Goal: Transaction & Acquisition: Purchase product/service

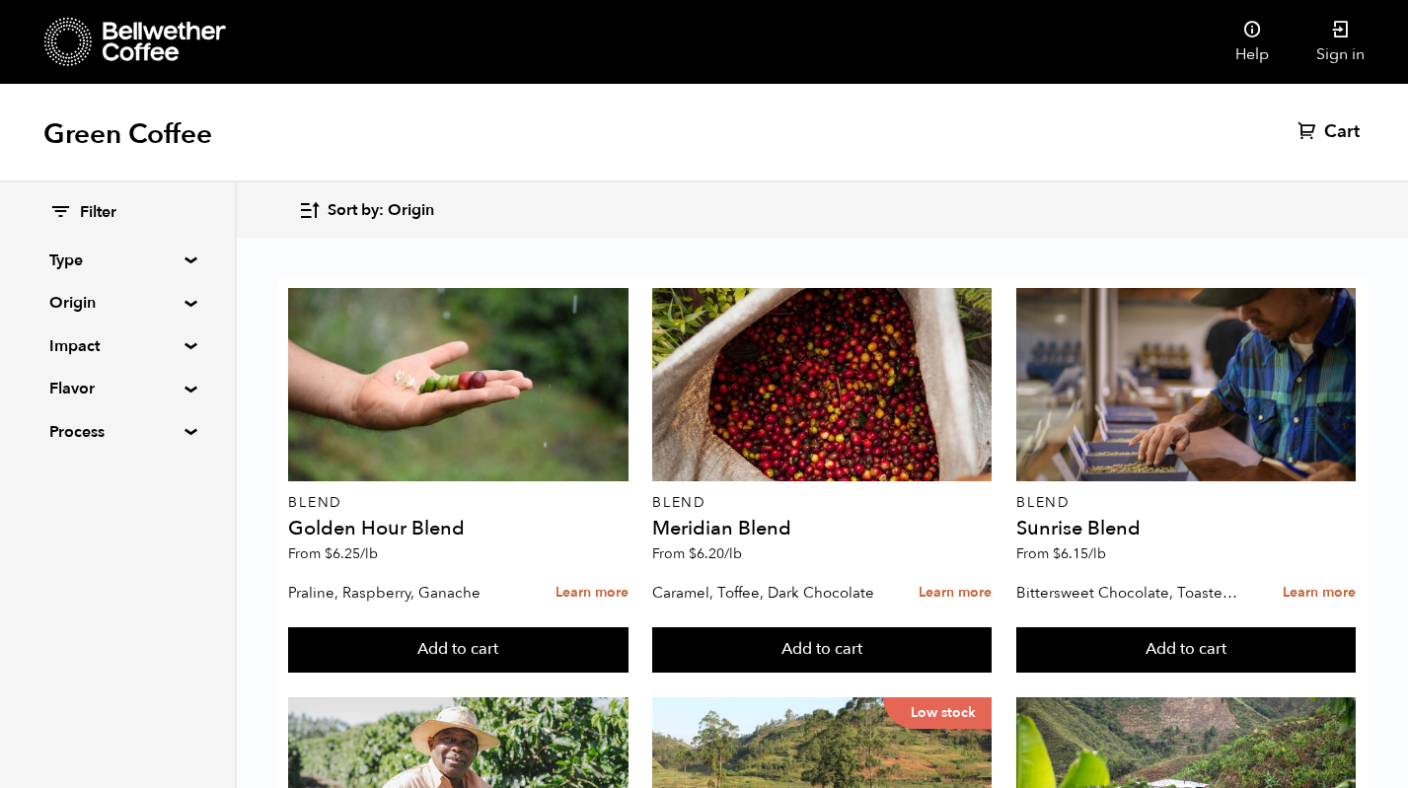
scroll to position [379, 0]
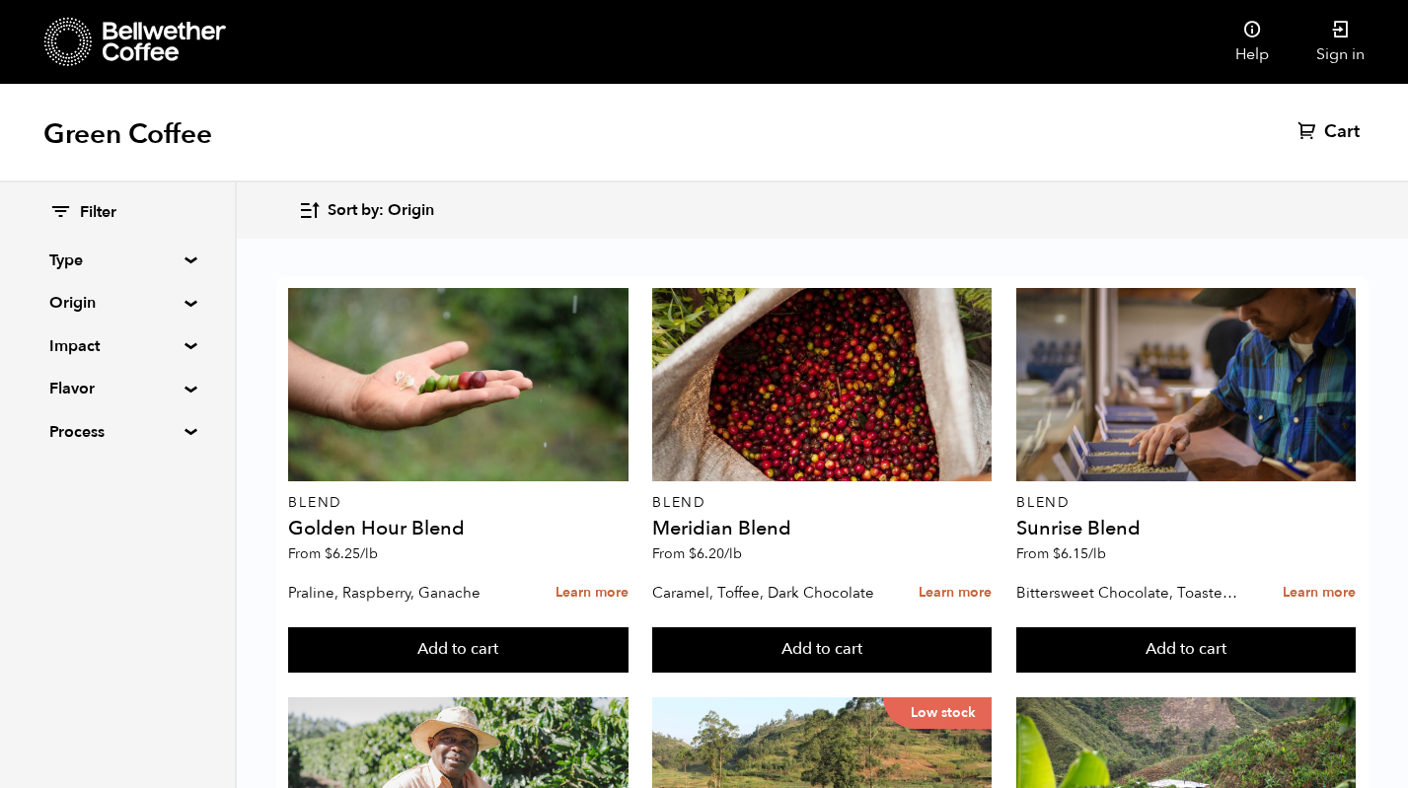
scroll to position [503, 0]
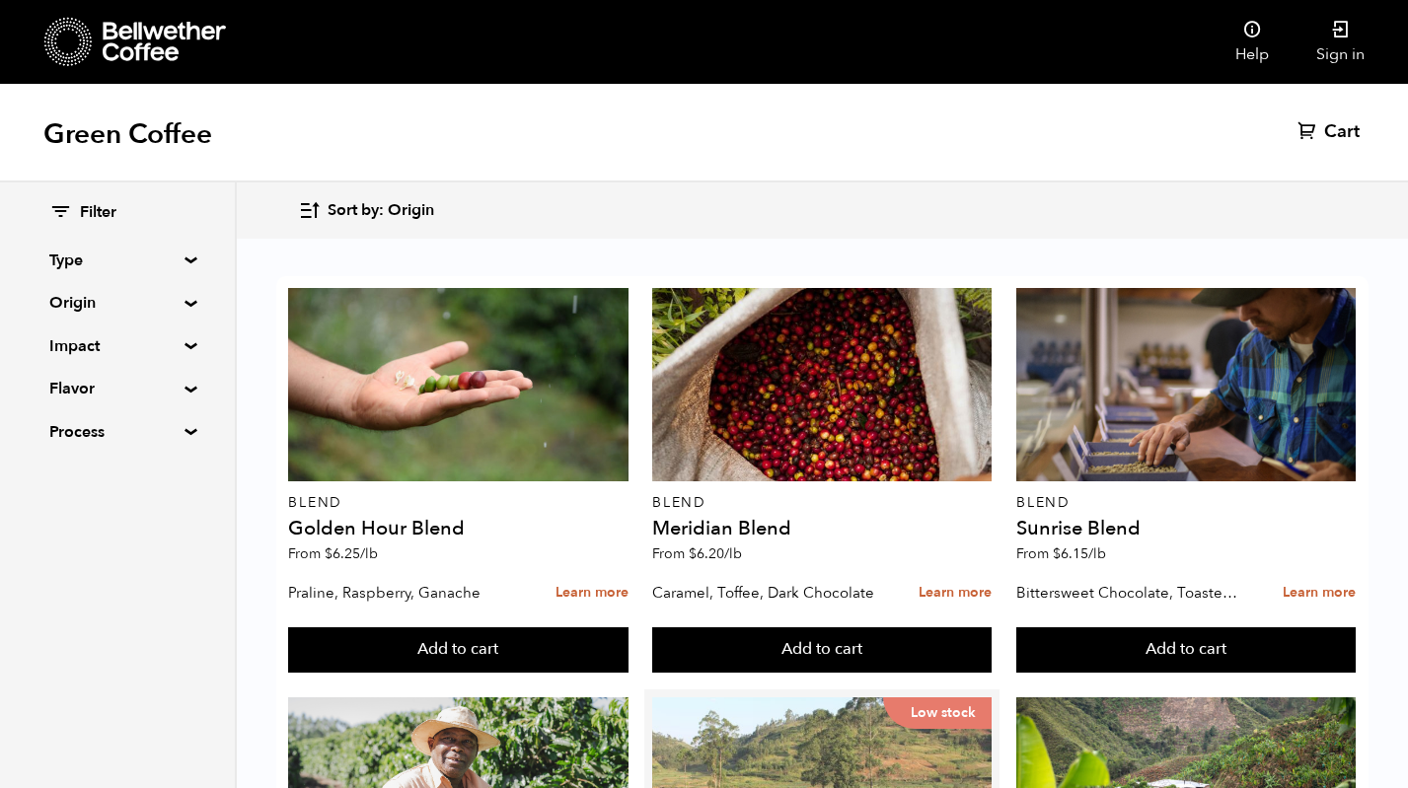
click at [866, 698] on div "Low stock" at bounding box center [821, 794] width 339 height 193
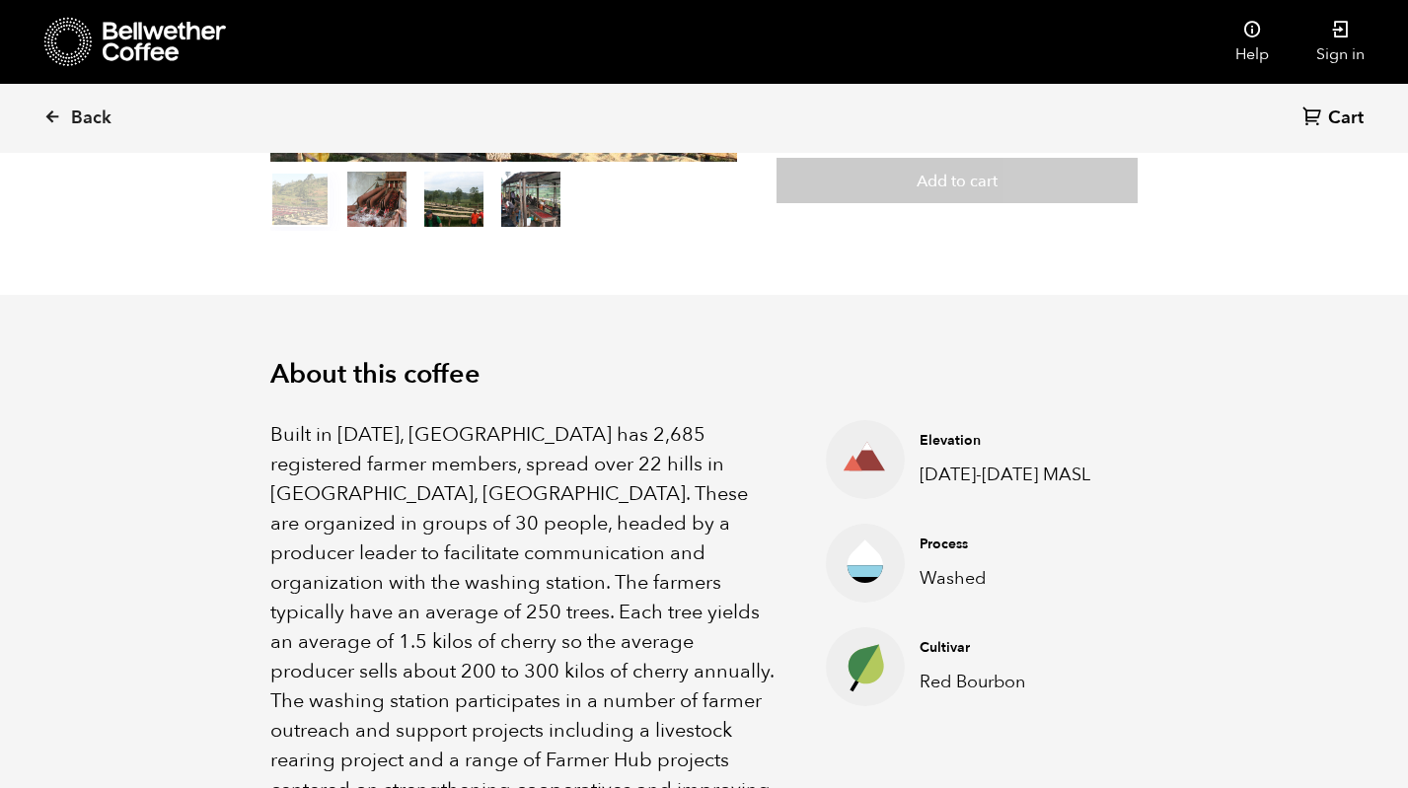
scroll to position [110, 0]
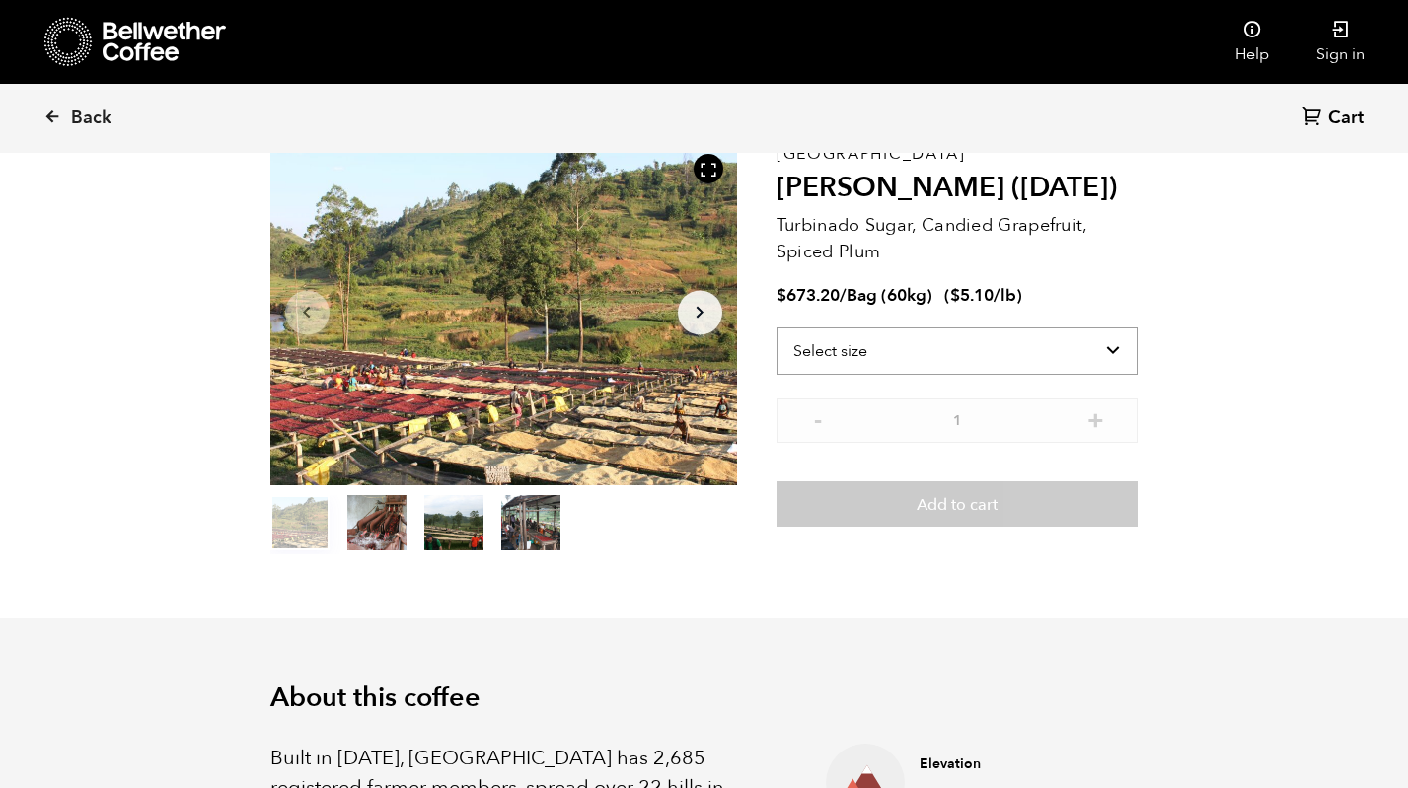
click at [895, 357] on select "Select size Bag (60kg) (132 lbs)" at bounding box center [957, 351] width 362 height 47
click at [64, 125] on link "Back" at bounding box center [104, 118] width 122 height 67
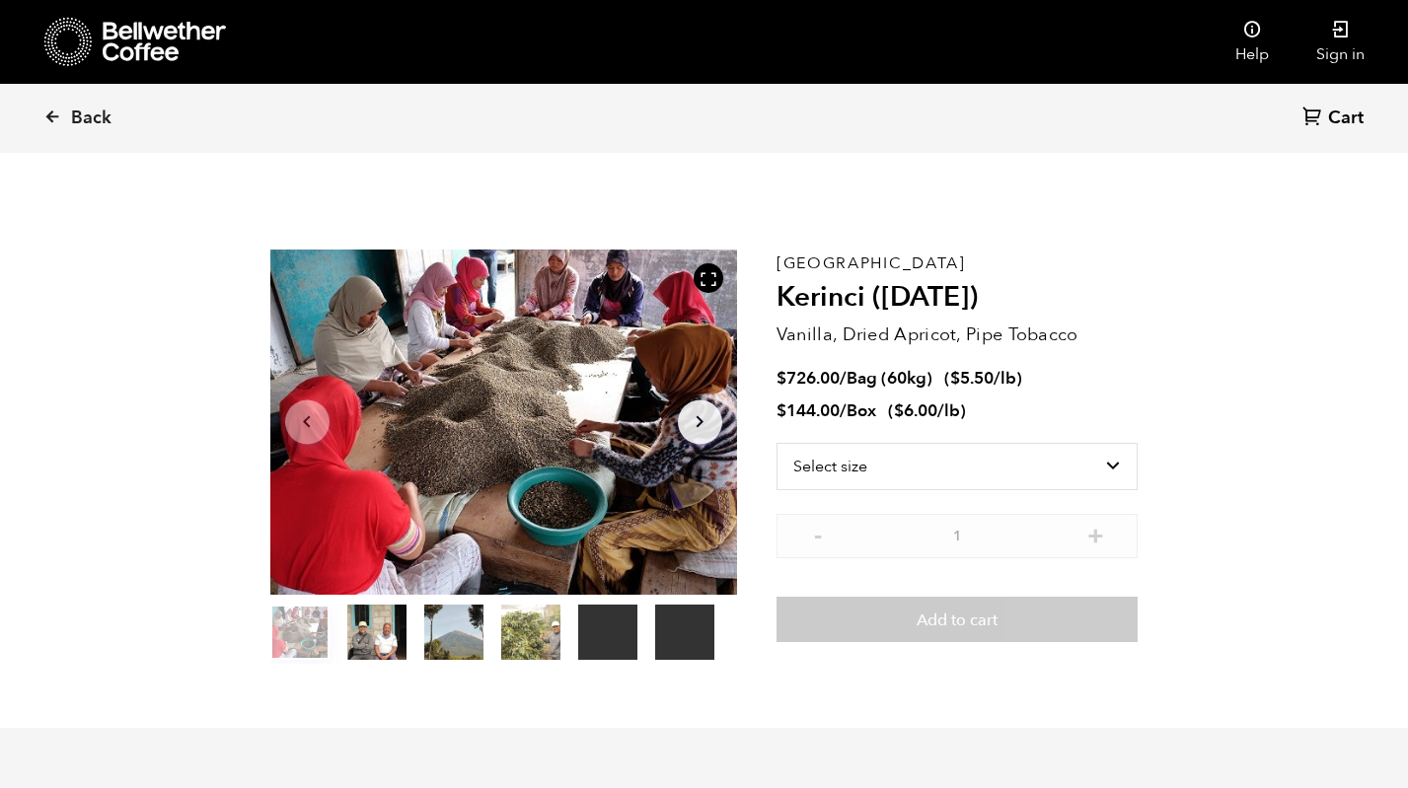
scroll to position [858, 845]
click at [902, 461] on select "Select size Bag (60kg) (132 lbs) Box (24 lbs)" at bounding box center [957, 466] width 362 height 47
select select "box"
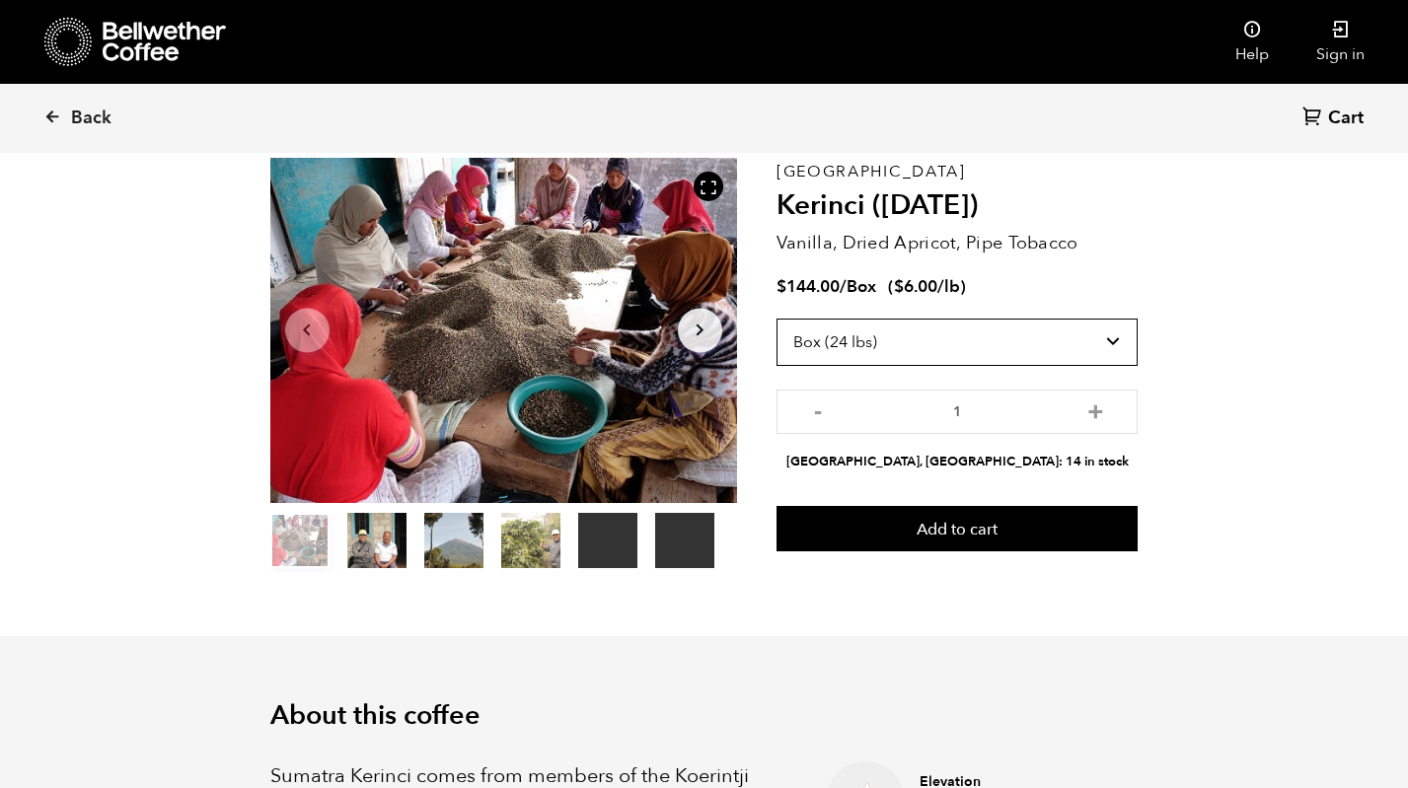
scroll to position [80, 0]
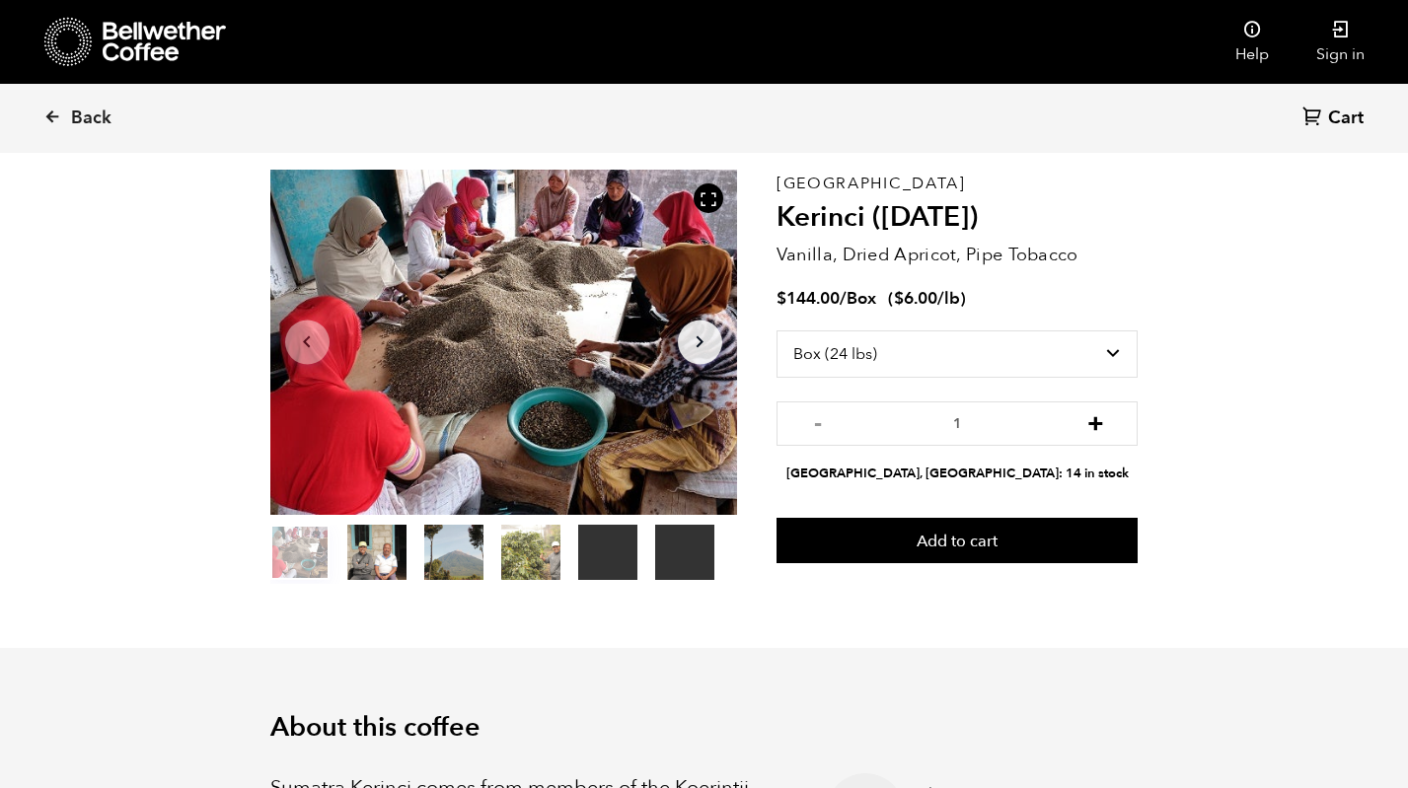
click at [1103, 425] on button "+" at bounding box center [1095, 421] width 25 height 20
type input "2"
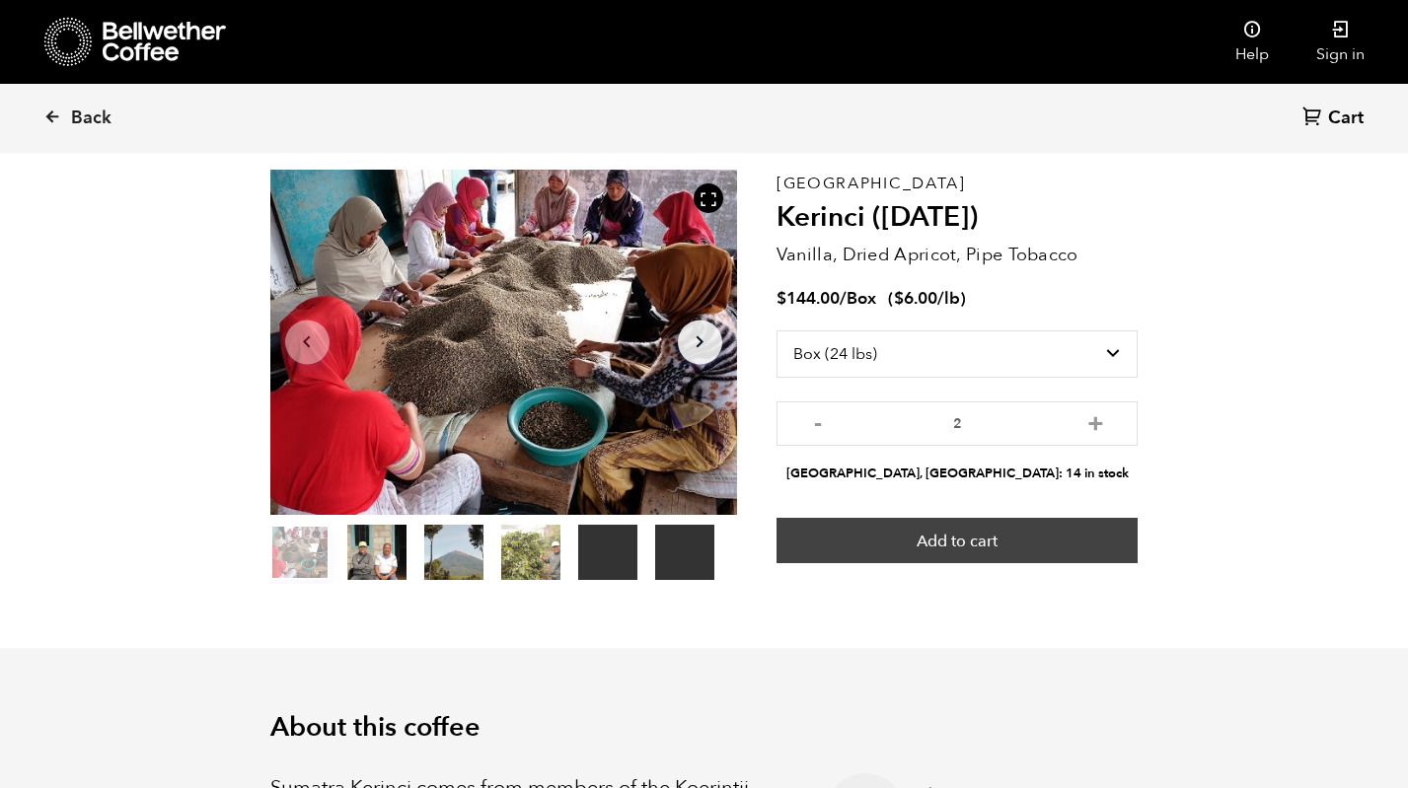
click at [1049, 541] on button "Add to cart" at bounding box center [957, 540] width 362 height 45
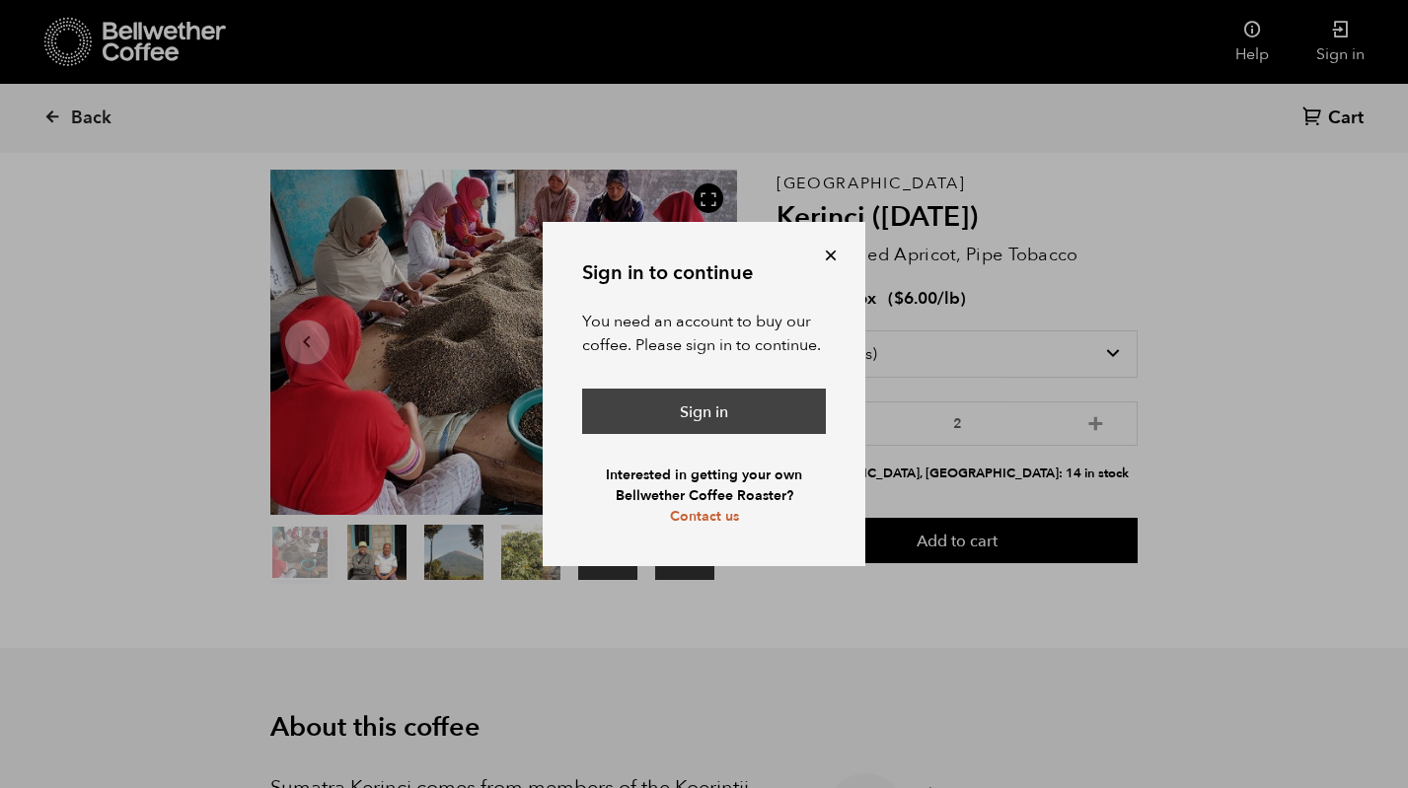
click at [795, 400] on link "Sign in" at bounding box center [704, 411] width 244 height 45
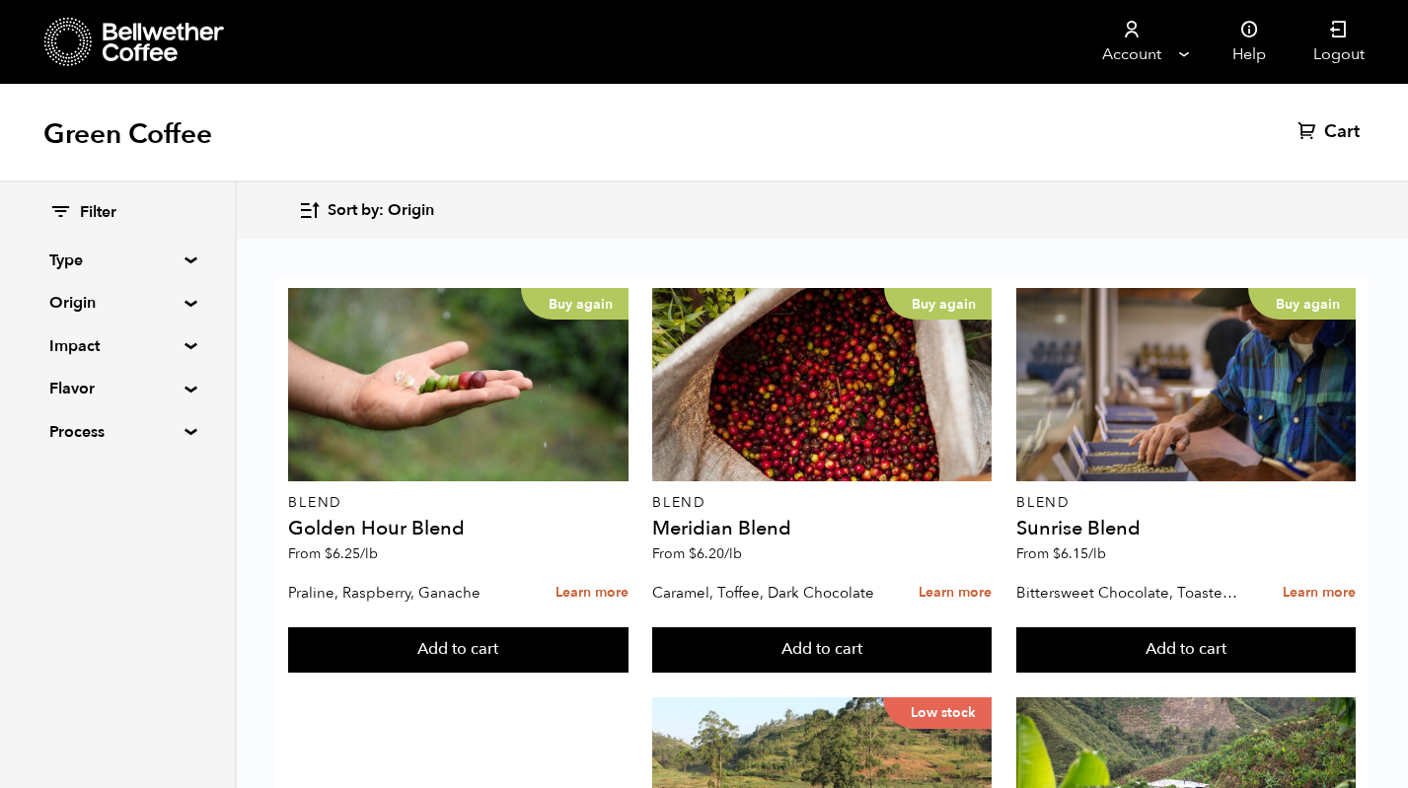
click at [1104, 210] on div "Sort by: Origin Sort by: Origin Sort by: Most recent Sort by: Name Sort by: Pri…" at bounding box center [822, 210] width 1048 height 46
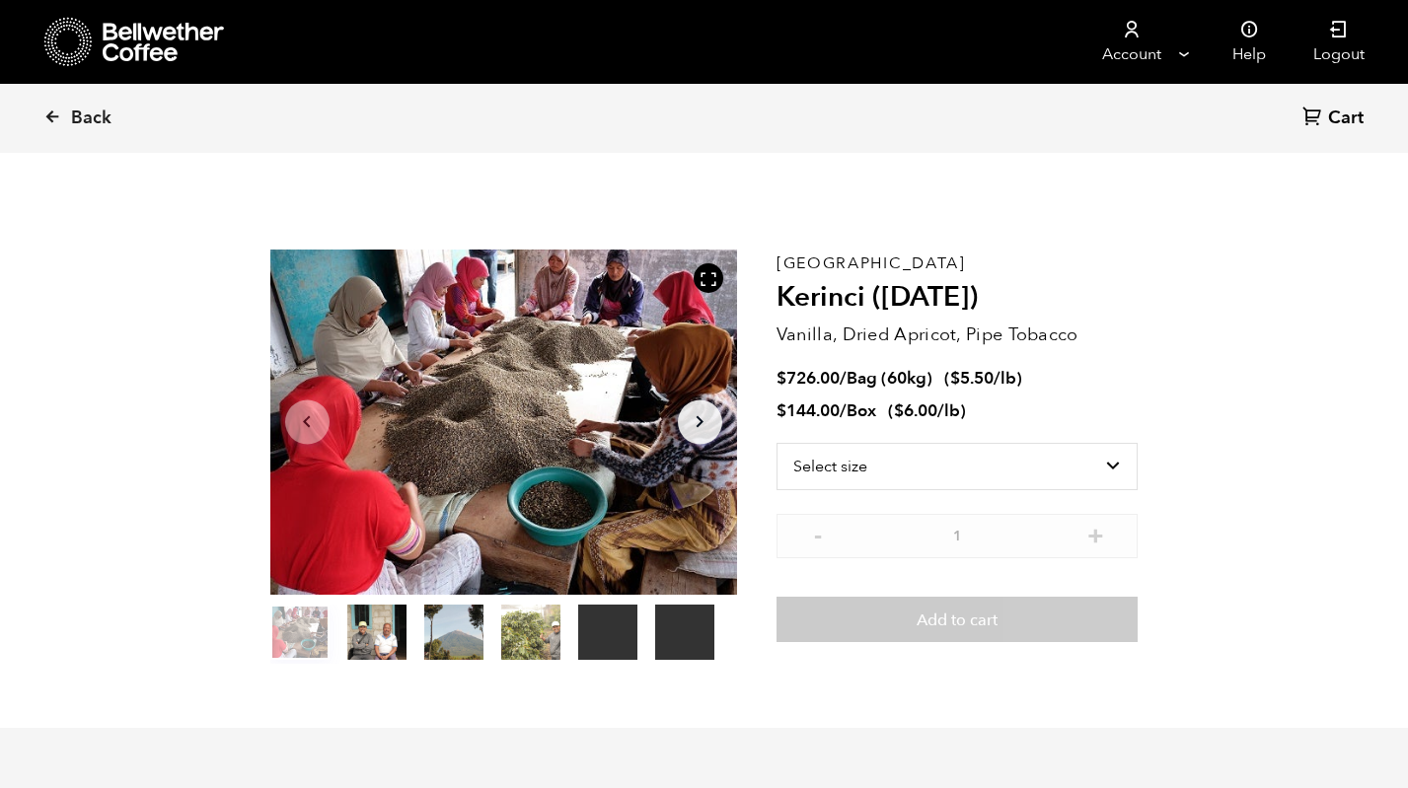
scroll to position [858, 845]
click at [946, 442] on div "Sumatra Kerinci (JAN 25) Vanilla, Dried Apricot, Pipe Tobacco $ 726.00 / Bag (6…" at bounding box center [957, 457] width 362 height 414
click at [946, 468] on select "Select size Bag (60kg) (132 lbs) Box (24 lbs)" at bounding box center [957, 466] width 362 height 47
select select "box"
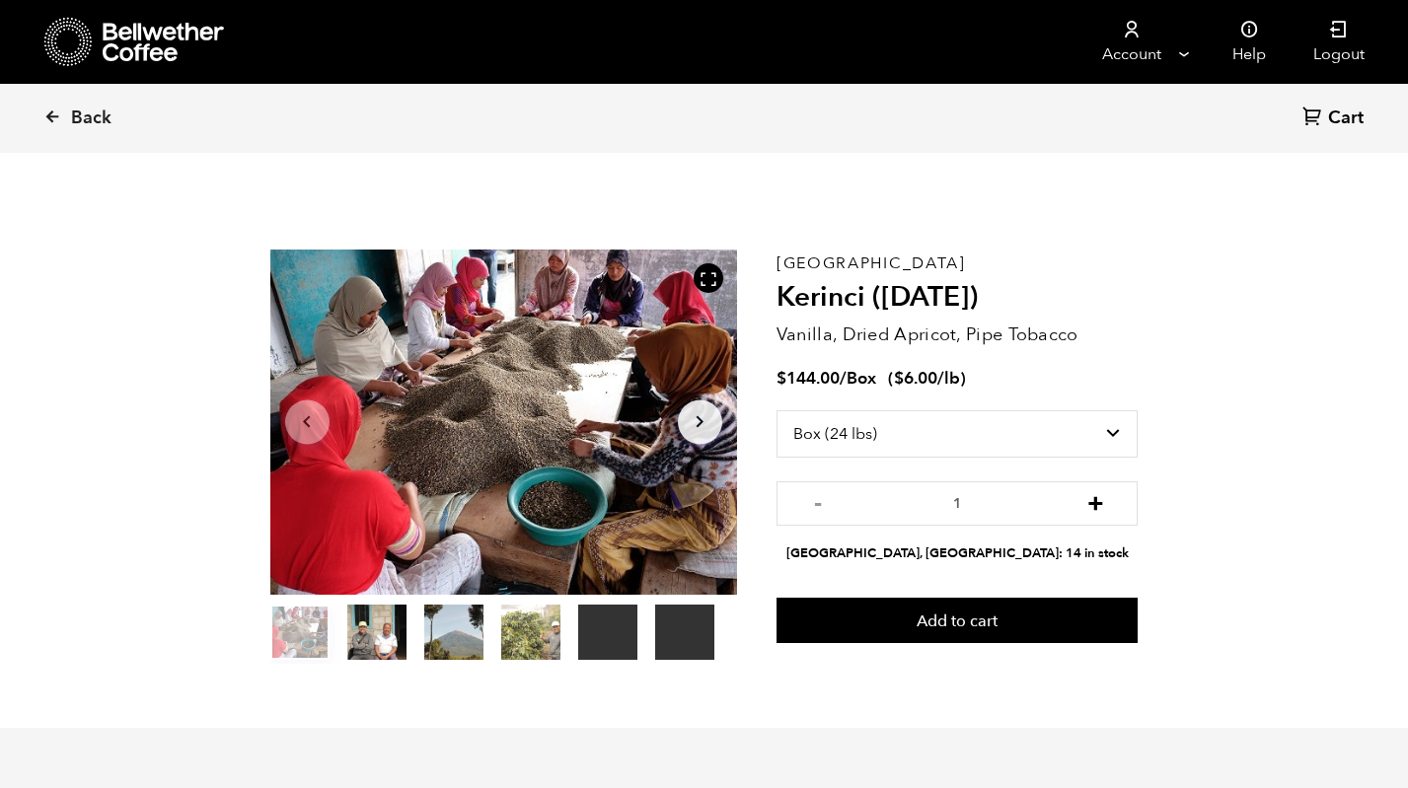
click at [1093, 501] on button "+" at bounding box center [1095, 501] width 25 height 20
type input "2"
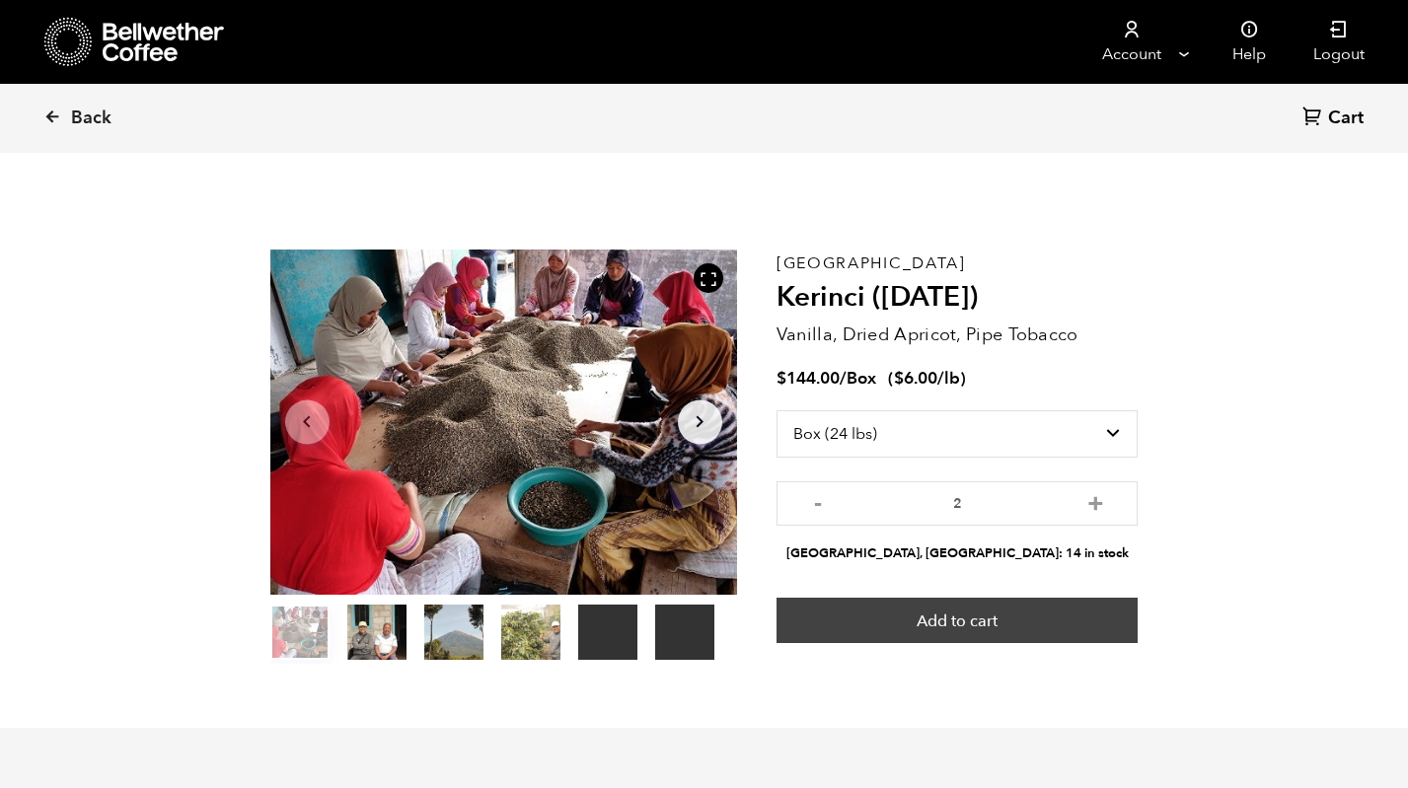
click at [1008, 620] on button "Add to cart" at bounding box center [957, 620] width 362 height 45
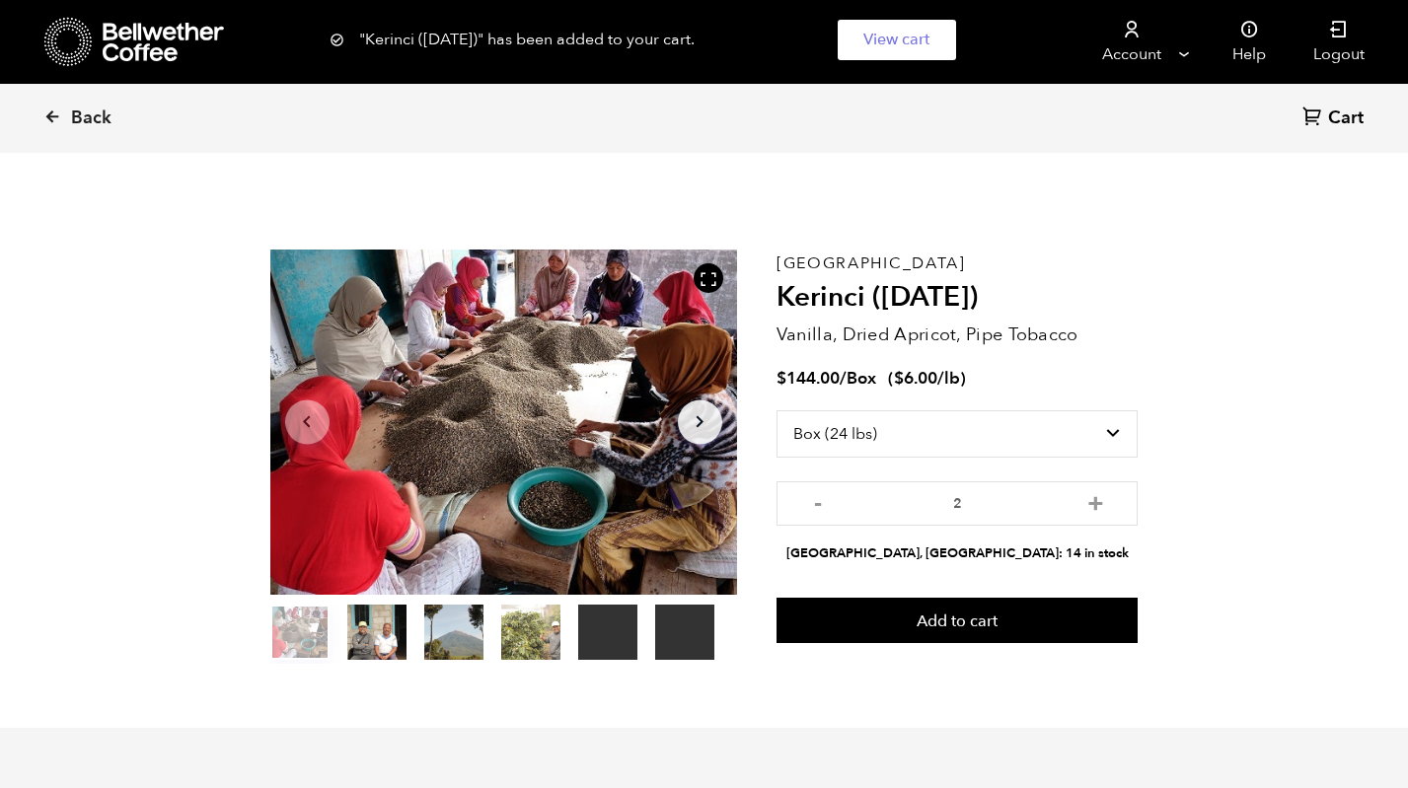
click at [74, 117] on span "Back" at bounding box center [91, 119] width 40 height 24
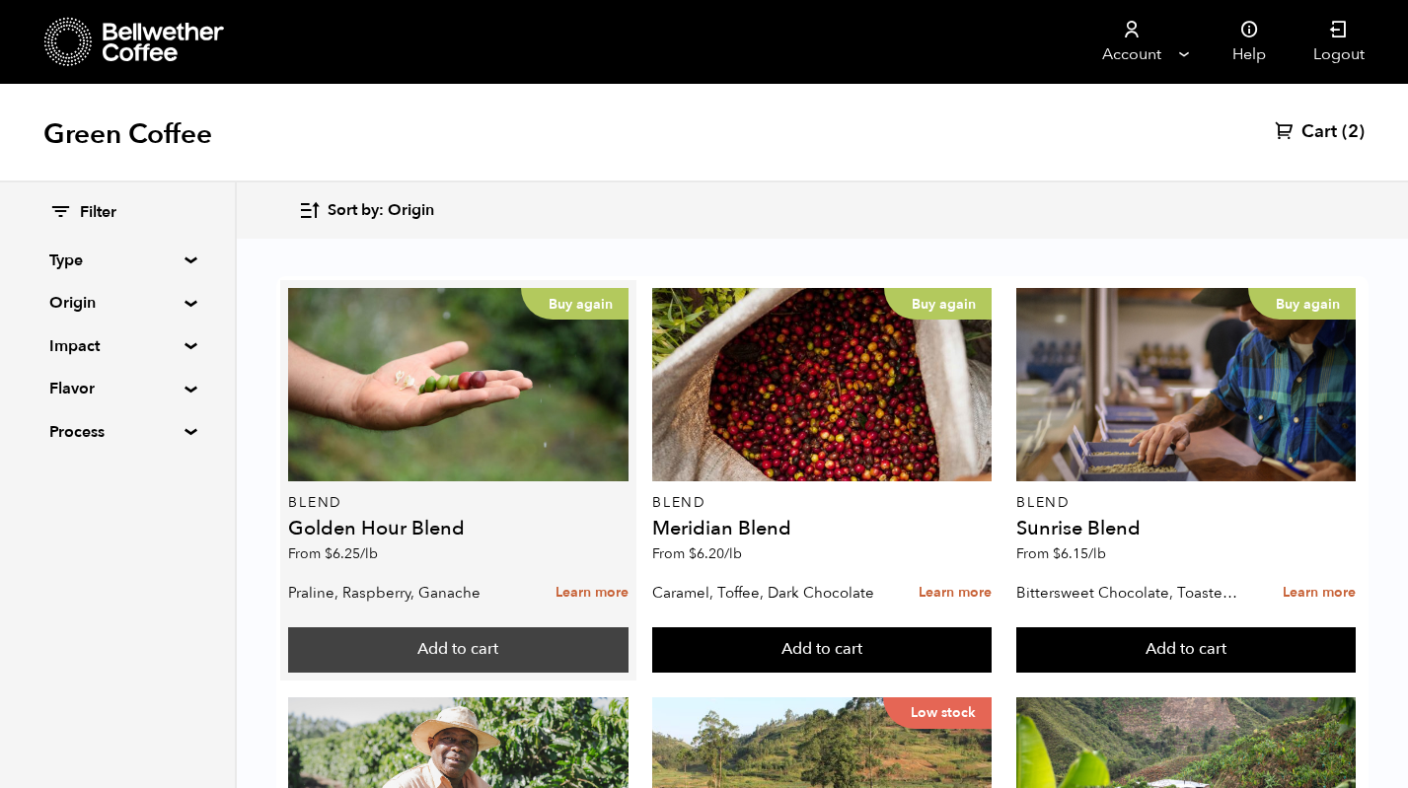
click at [452, 645] on button "Add to cart" at bounding box center [457, 649] width 339 height 45
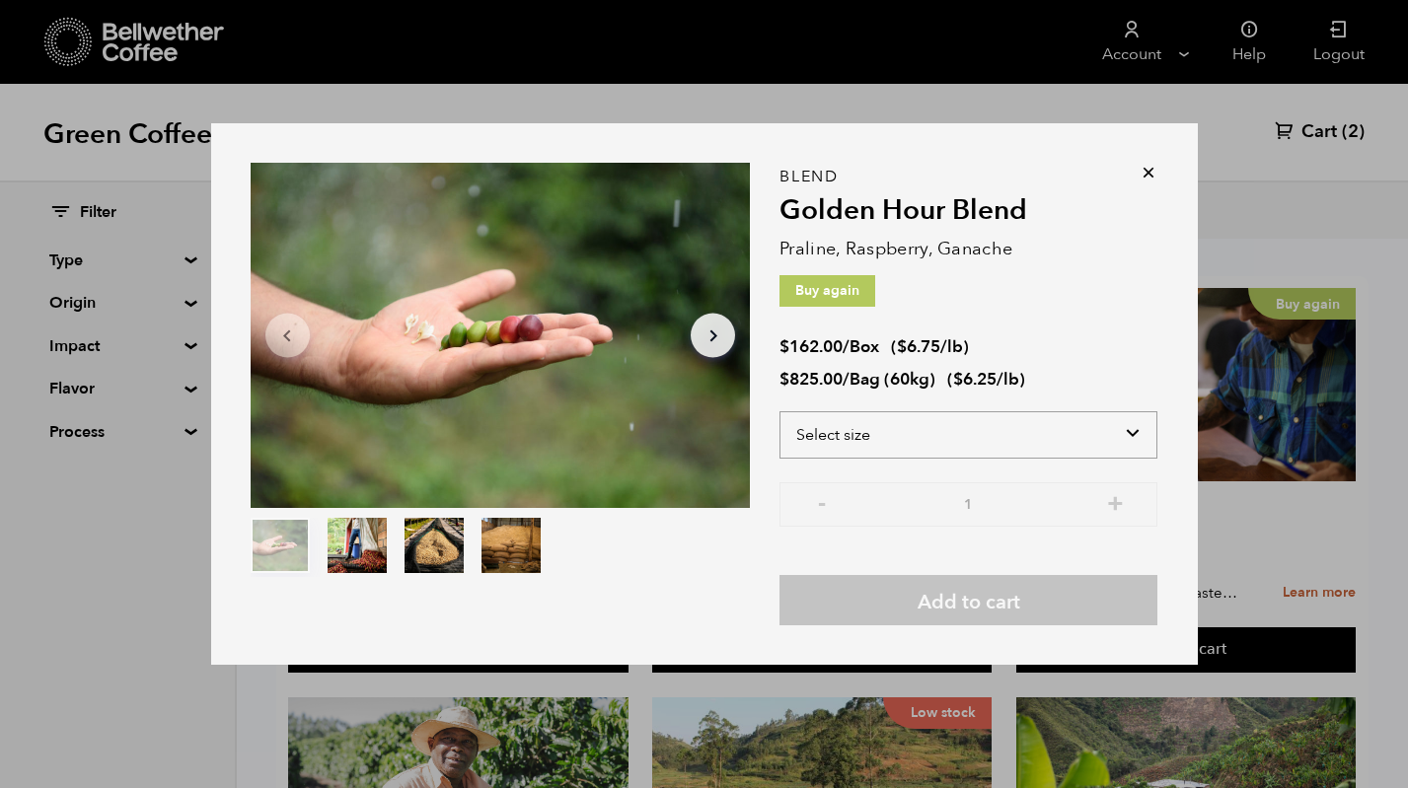
click at [1133, 434] on select "Select size Bag (60kg) (132 lbs) Box (24 lbs)" at bounding box center [968, 434] width 378 height 47
select select "bag-3"
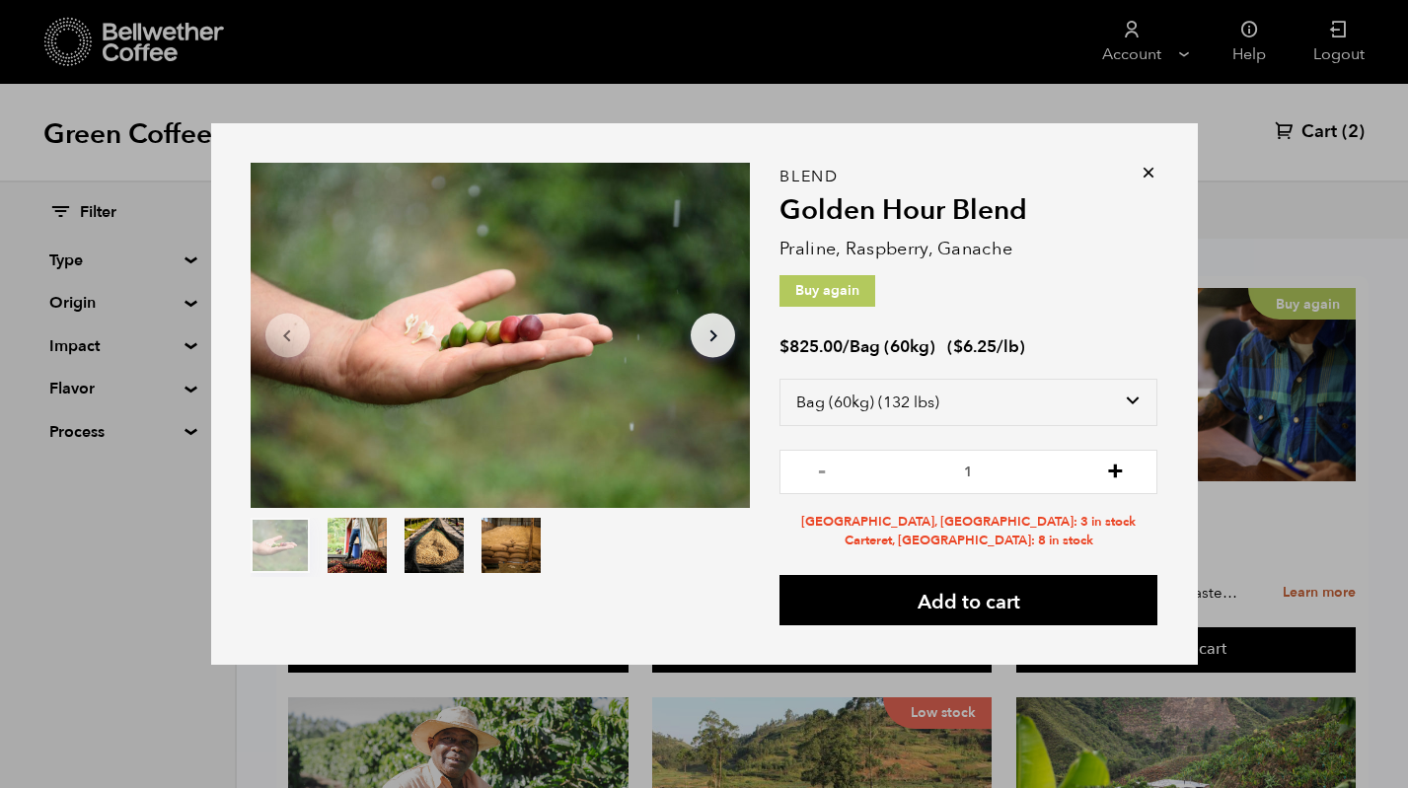
click at [1117, 474] on button "+" at bounding box center [1115, 470] width 25 height 20
click at [820, 479] on button "-" at bounding box center [821, 470] width 25 height 20
type input "1"
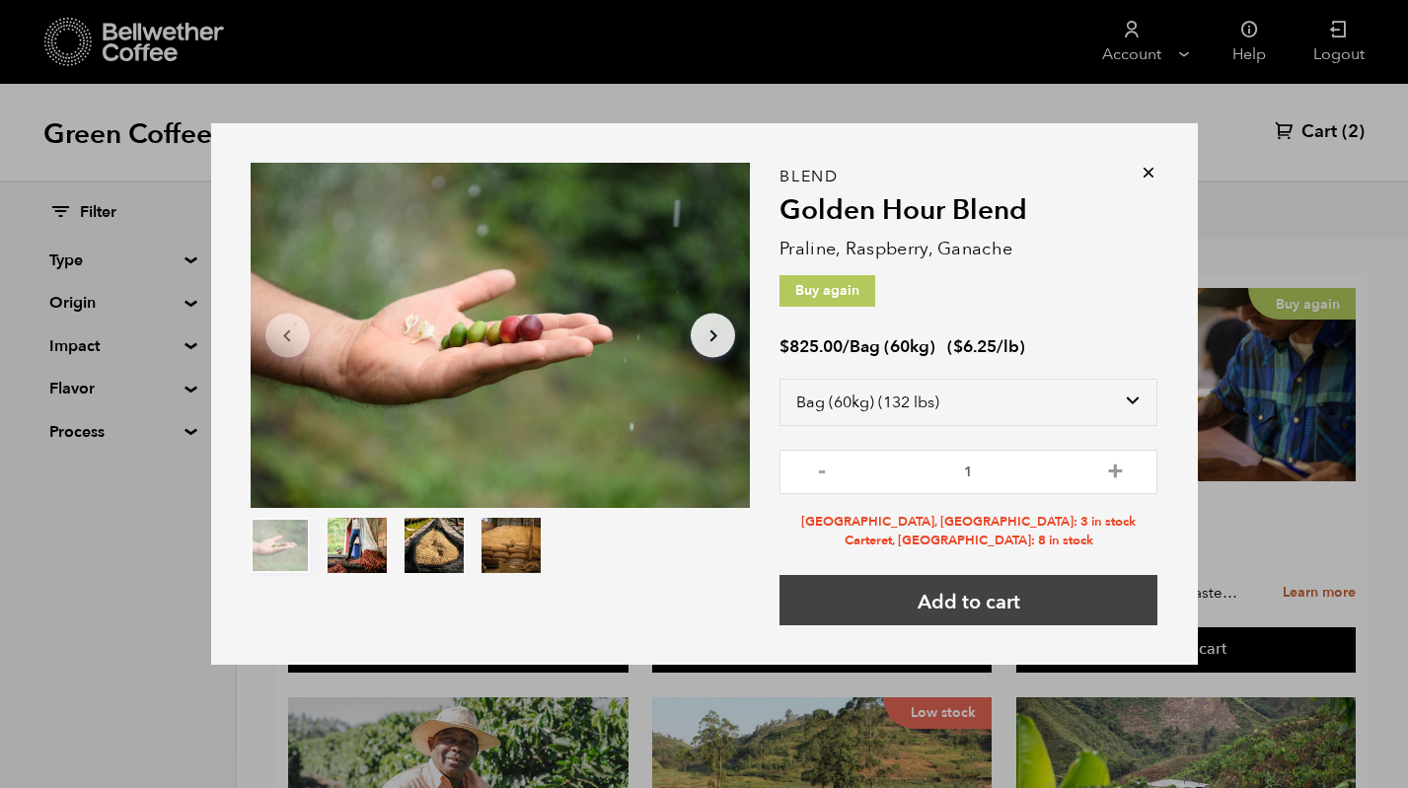
click at [888, 606] on button "Add to cart" at bounding box center [968, 600] width 378 height 50
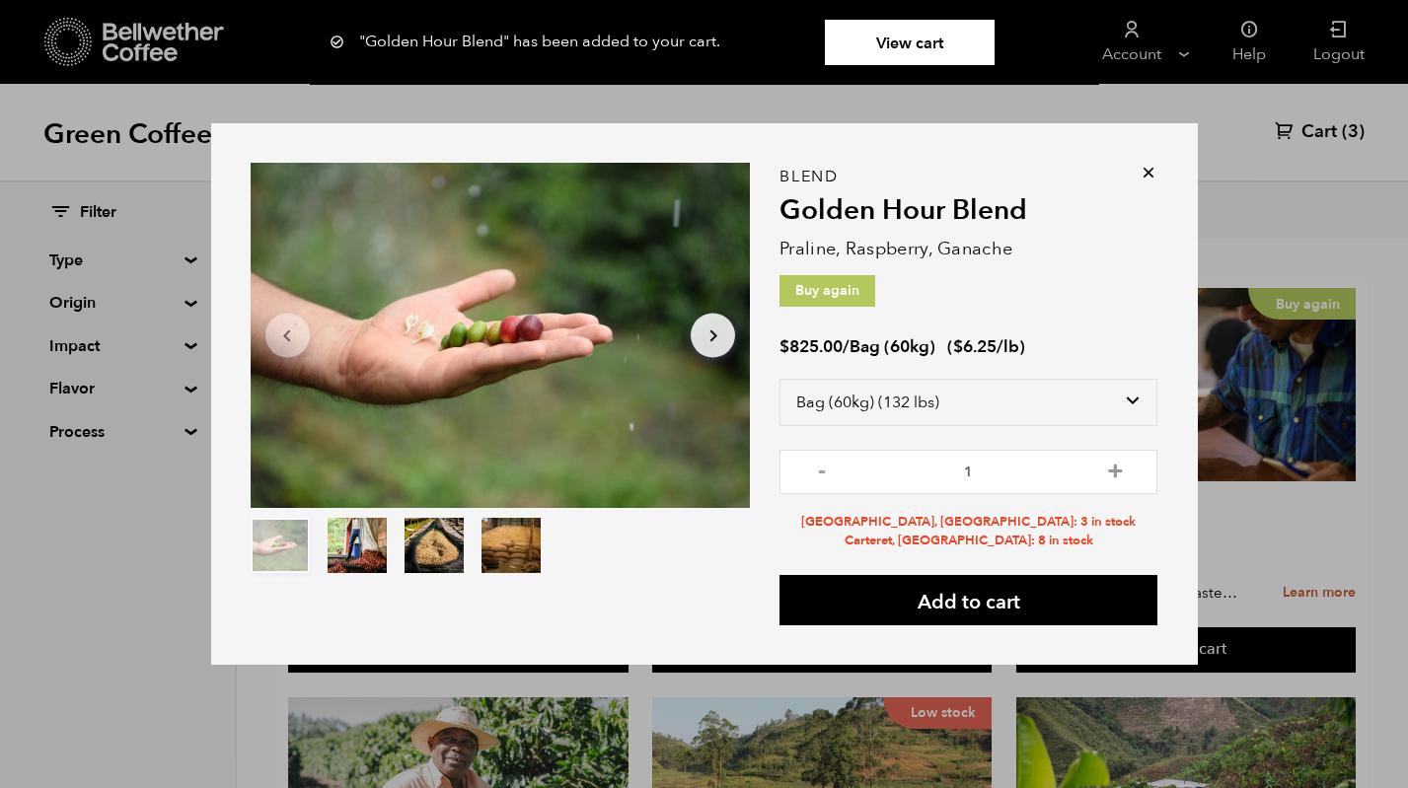
click at [494, 106] on div "Item 1 of 4 Arrow Left Arrow Right item 0 item 1 item 2 item 3 Item 1 of 4 "Gol…" at bounding box center [704, 394] width 1408 height 788
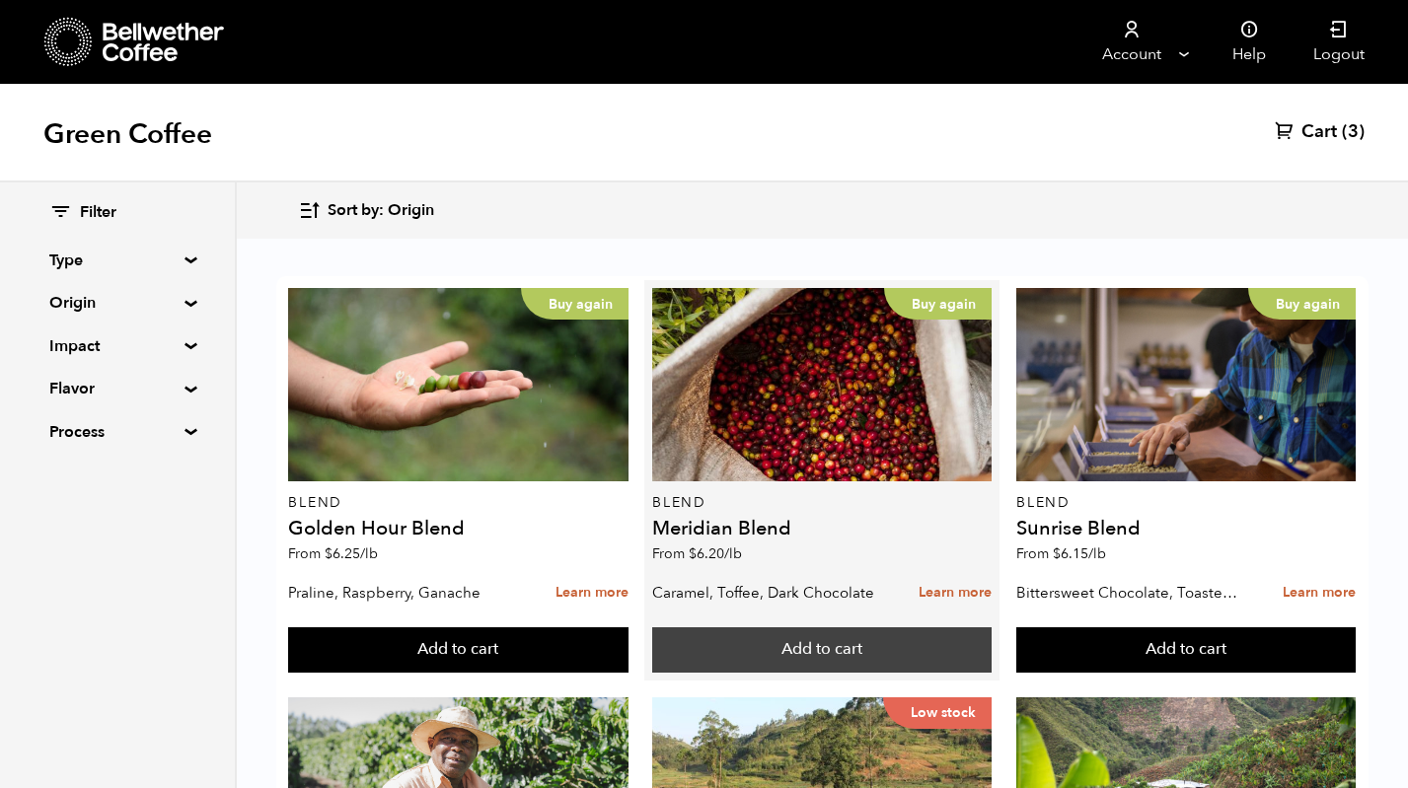
click at [783, 642] on button "Add to cart" at bounding box center [821, 649] width 339 height 45
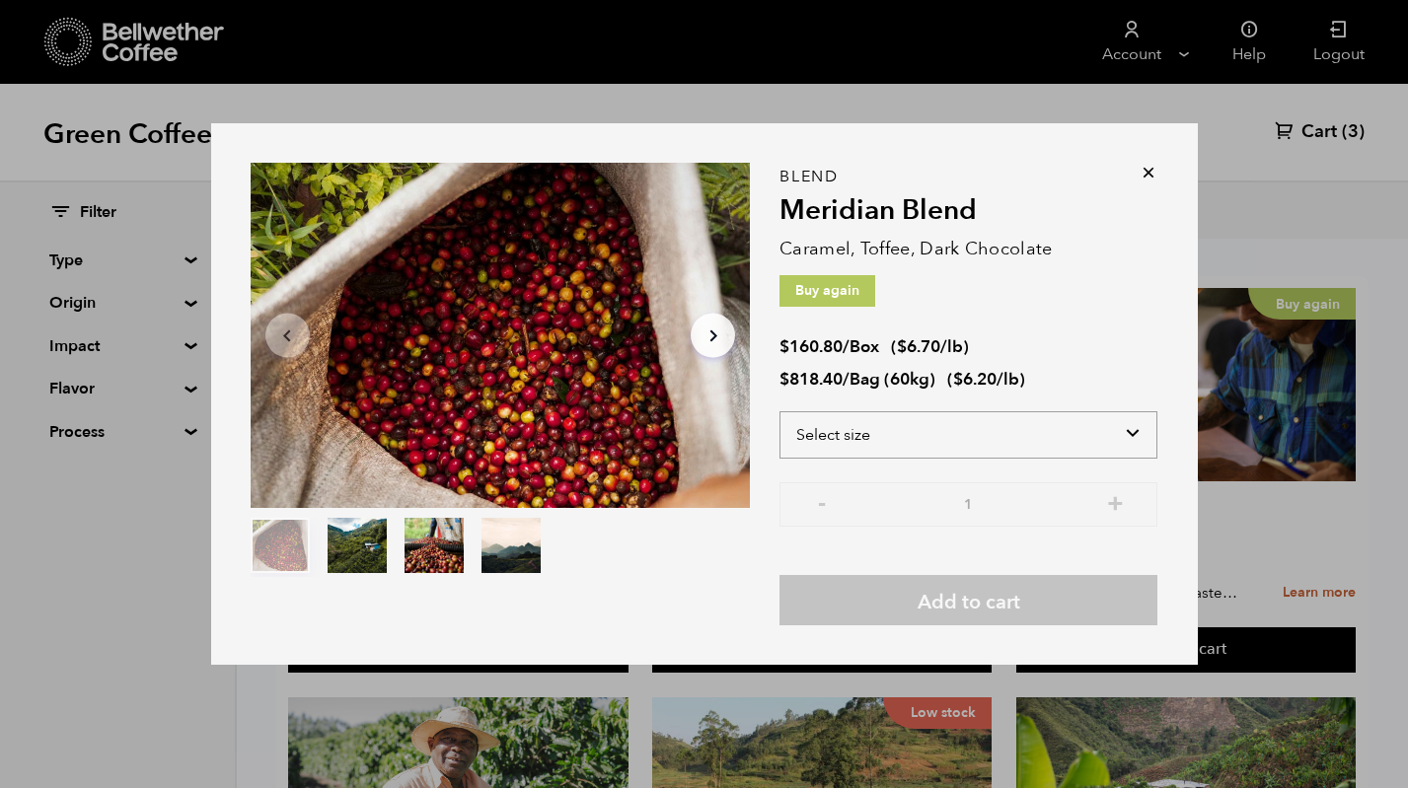
click at [1100, 418] on select "Select size Bag (60kg) (132 lbs) Box (24 lbs)" at bounding box center [968, 434] width 378 height 47
select select "bag-3"
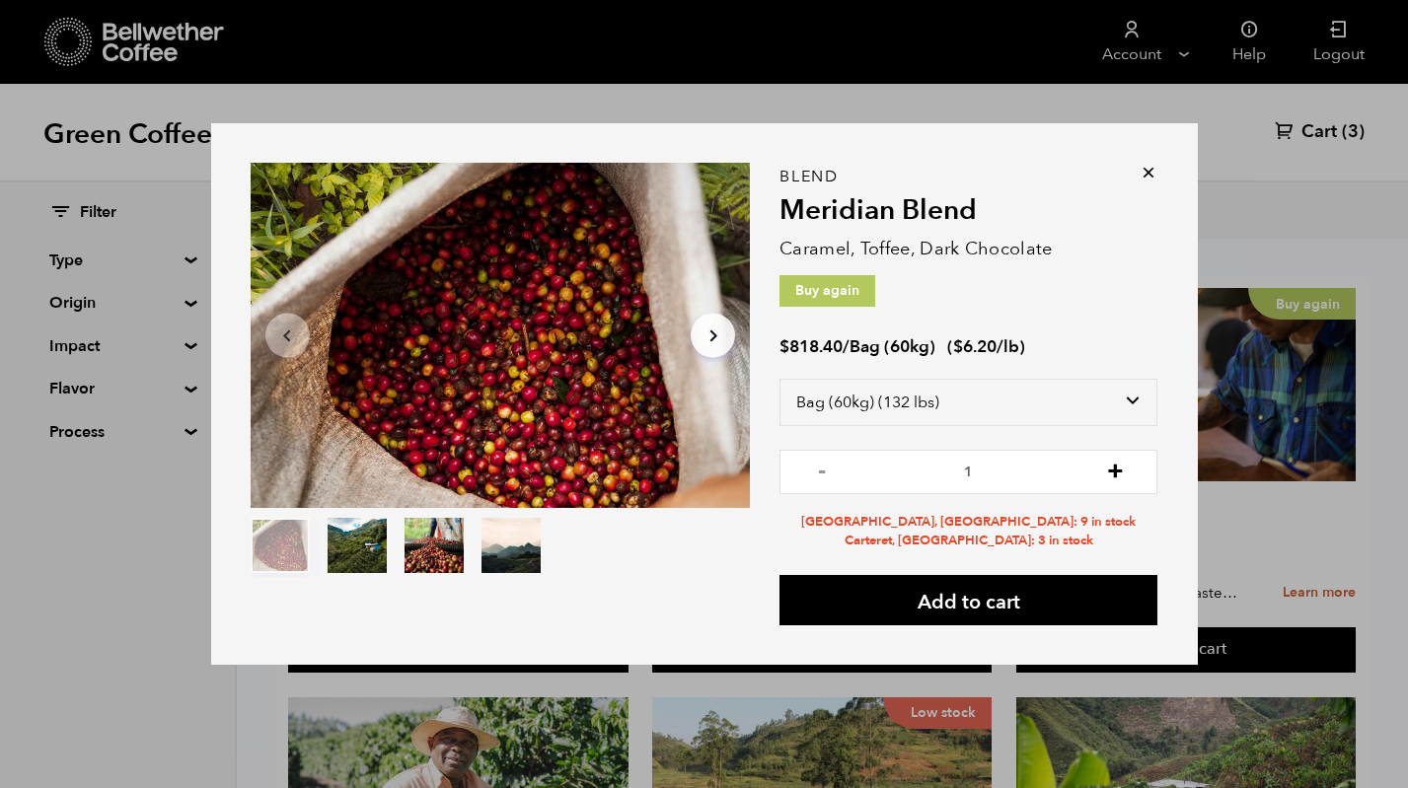
click at [1114, 470] on button "+" at bounding box center [1115, 470] width 25 height 20
type input "2"
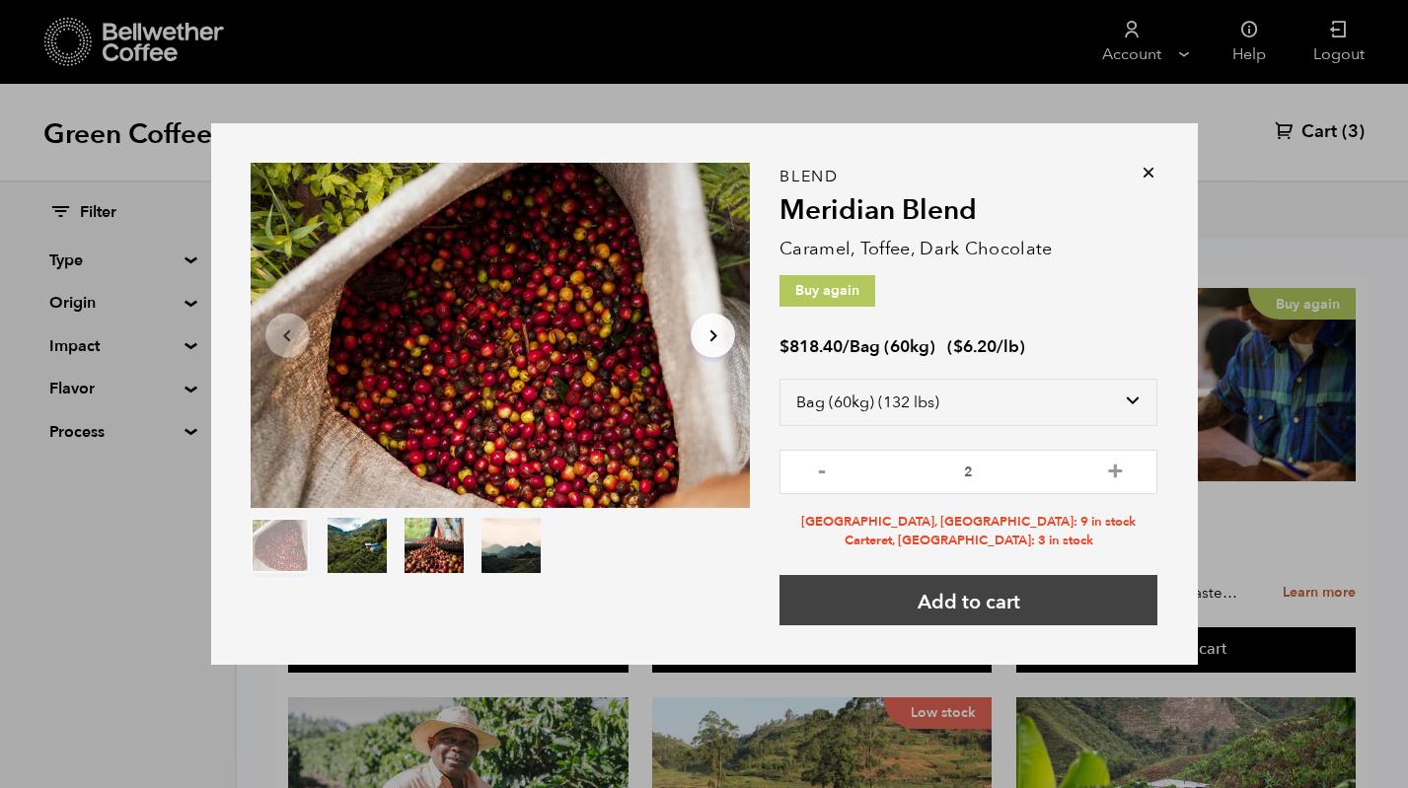
click at [1052, 598] on button "Add to cart" at bounding box center [968, 600] width 378 height 50
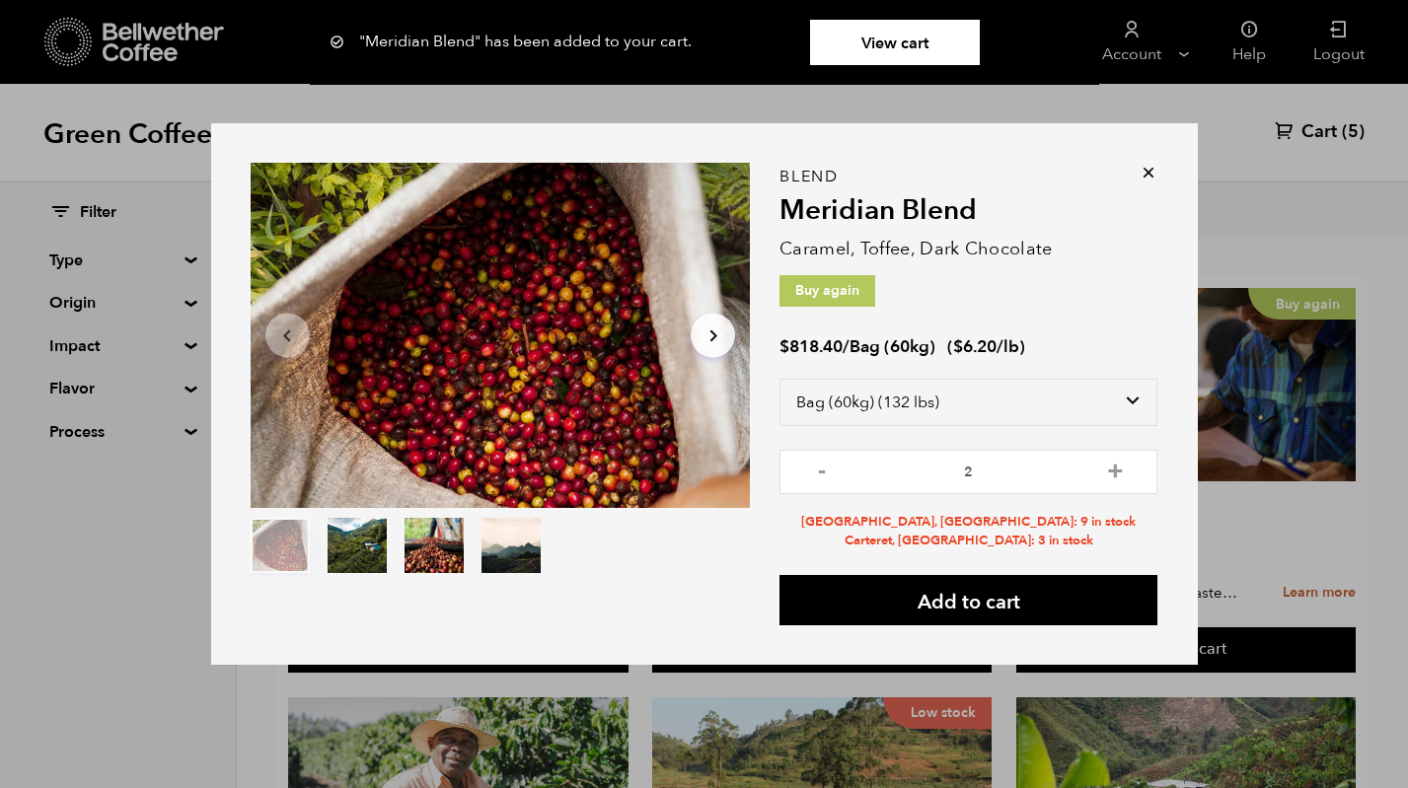
click at [889, 32] on link "View cart" at bounding box center [895, 42] width 170 height 45
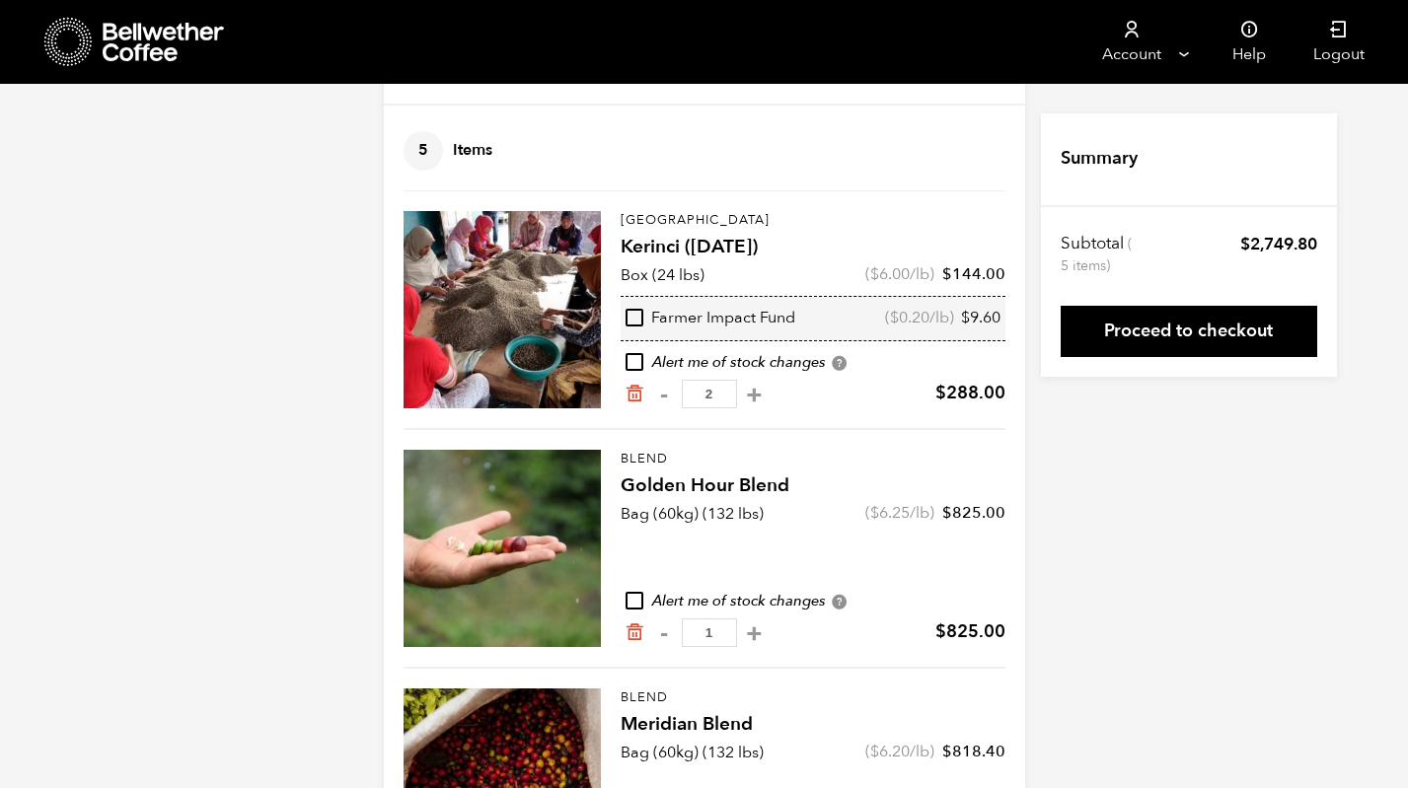
scroll to position [30, 0]
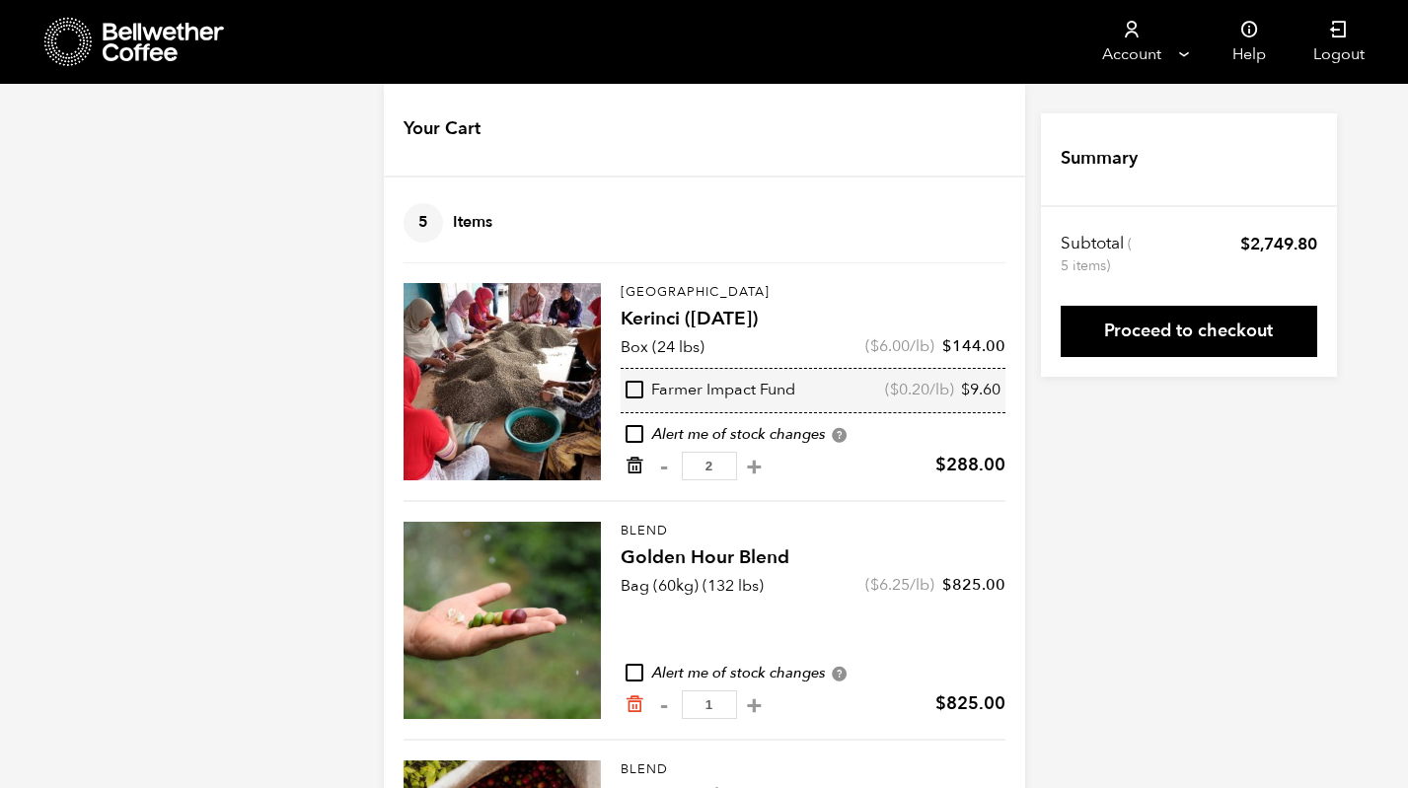
click at [633, 462] on icon "Remove from cart" at bounding box center [635, 466] width 20 height 20
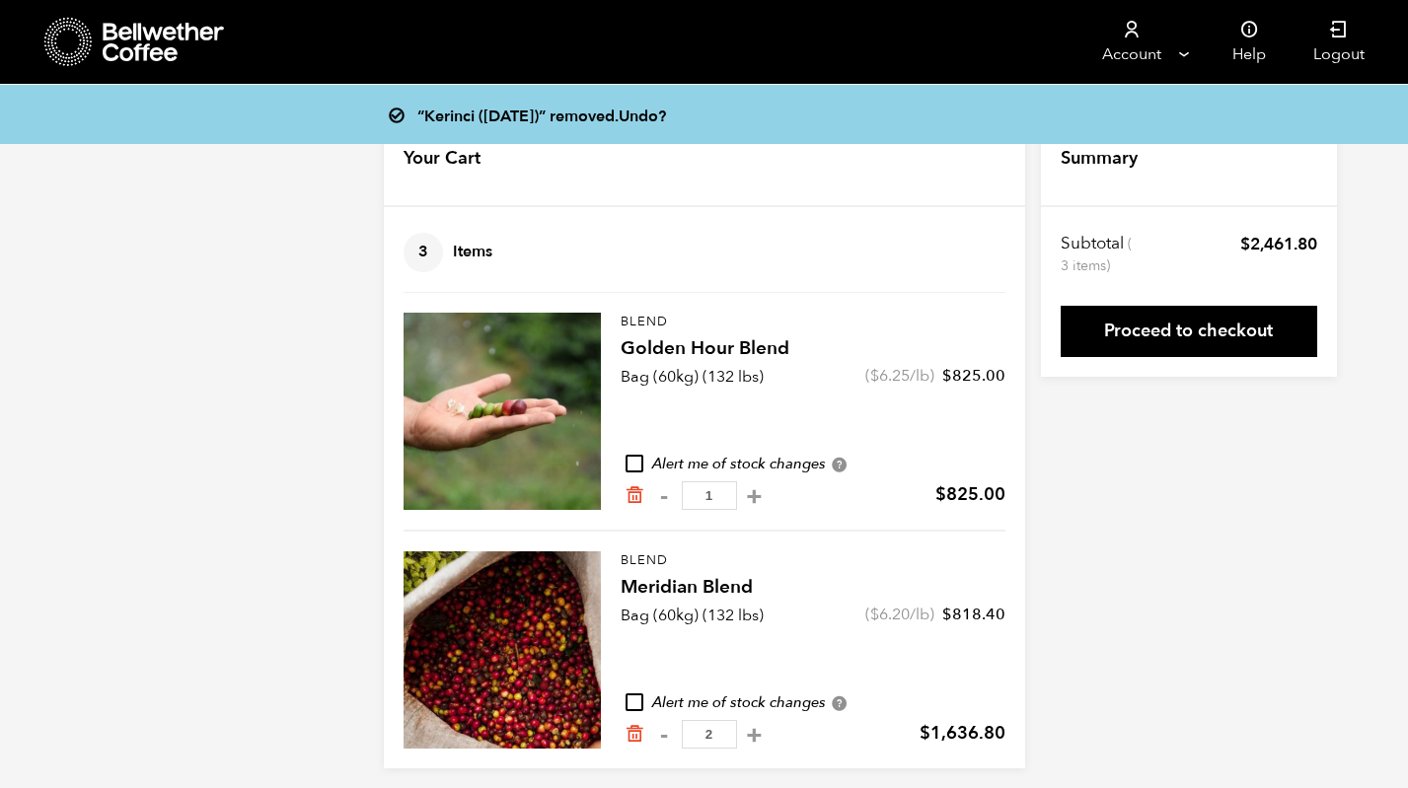
scroll to position [11, 0]
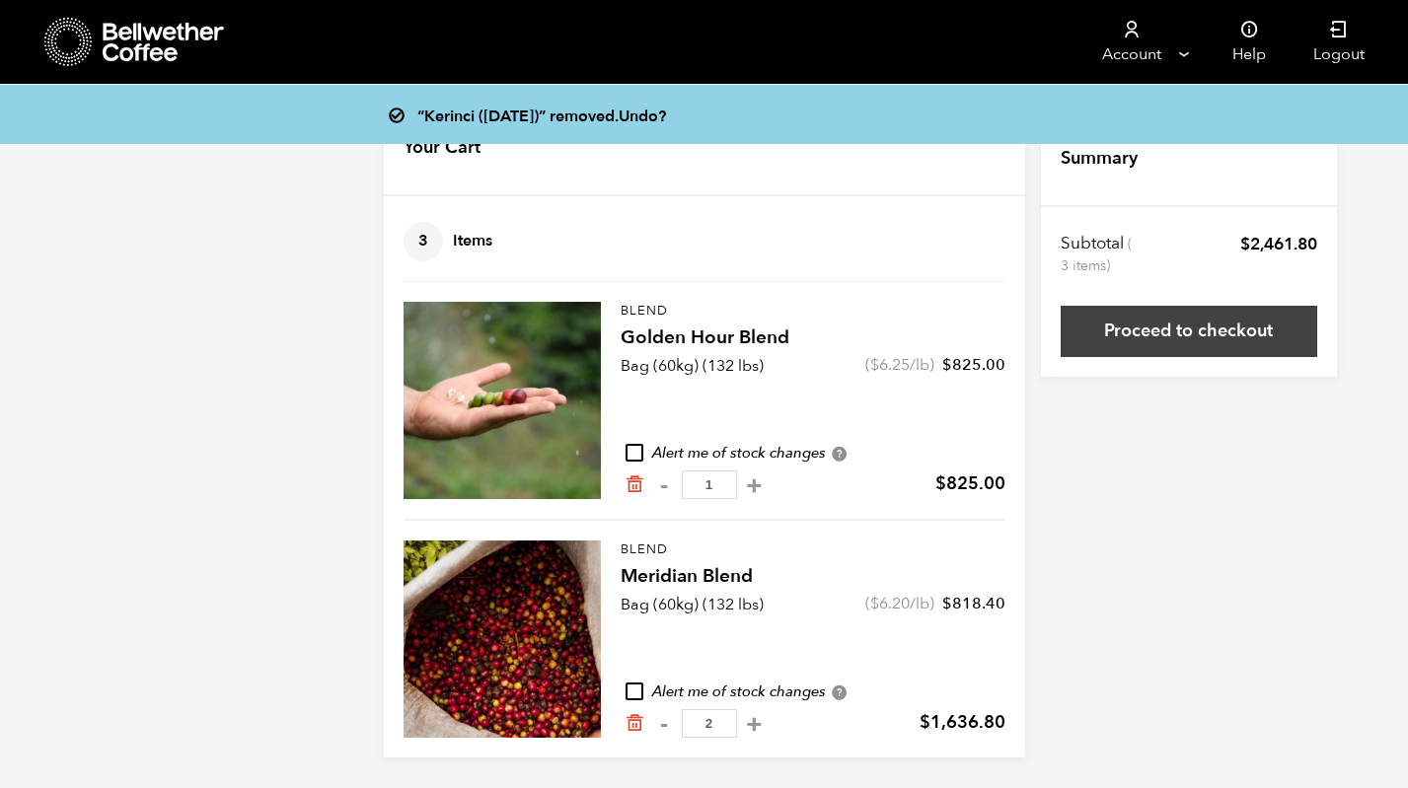
click at [1160, 328] on link "Proceed to checkout" at bounding box center [1189, 331] width 257 height 51
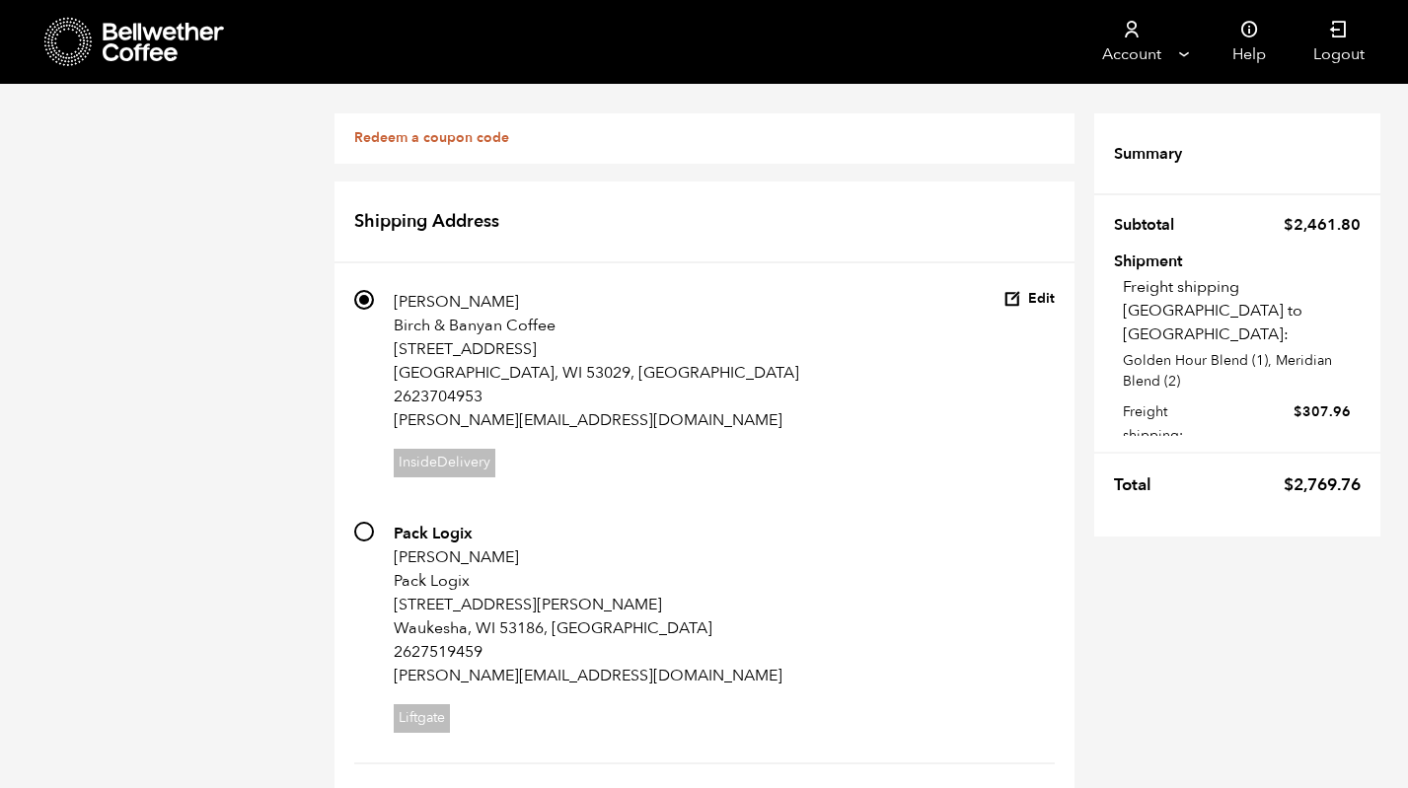
click at [442, 533] on strong "Pack Logix" at bounding box center [433, 534] width 79 height 22
click at [374, 533] on input "703 Pack Logix [PERSON_NAME] Pack Logix W222N744 [PERSON_NAME]. [PERSON_NAME], …" at bounding box center [364, 532] width 20 height 20
radio input "true"
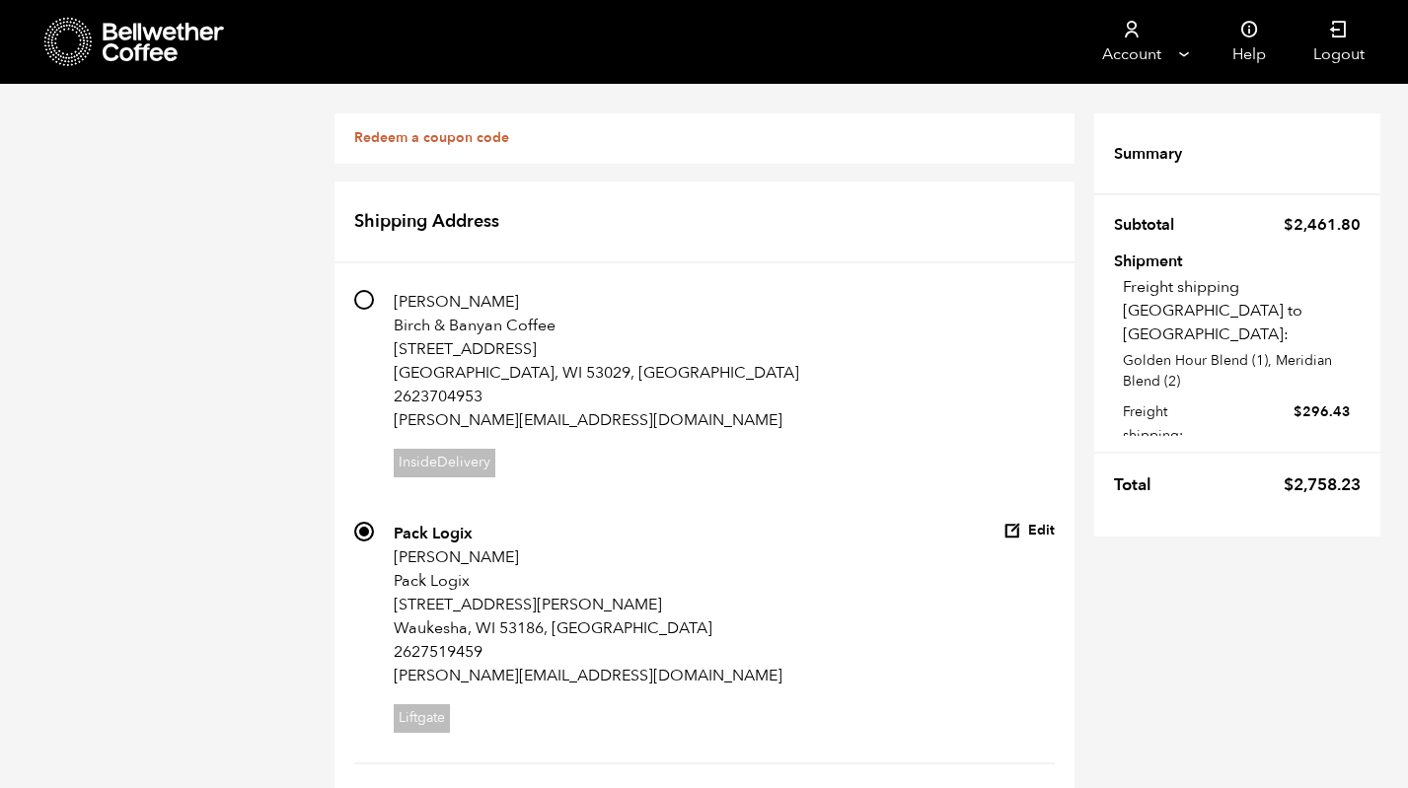
radio input "true"
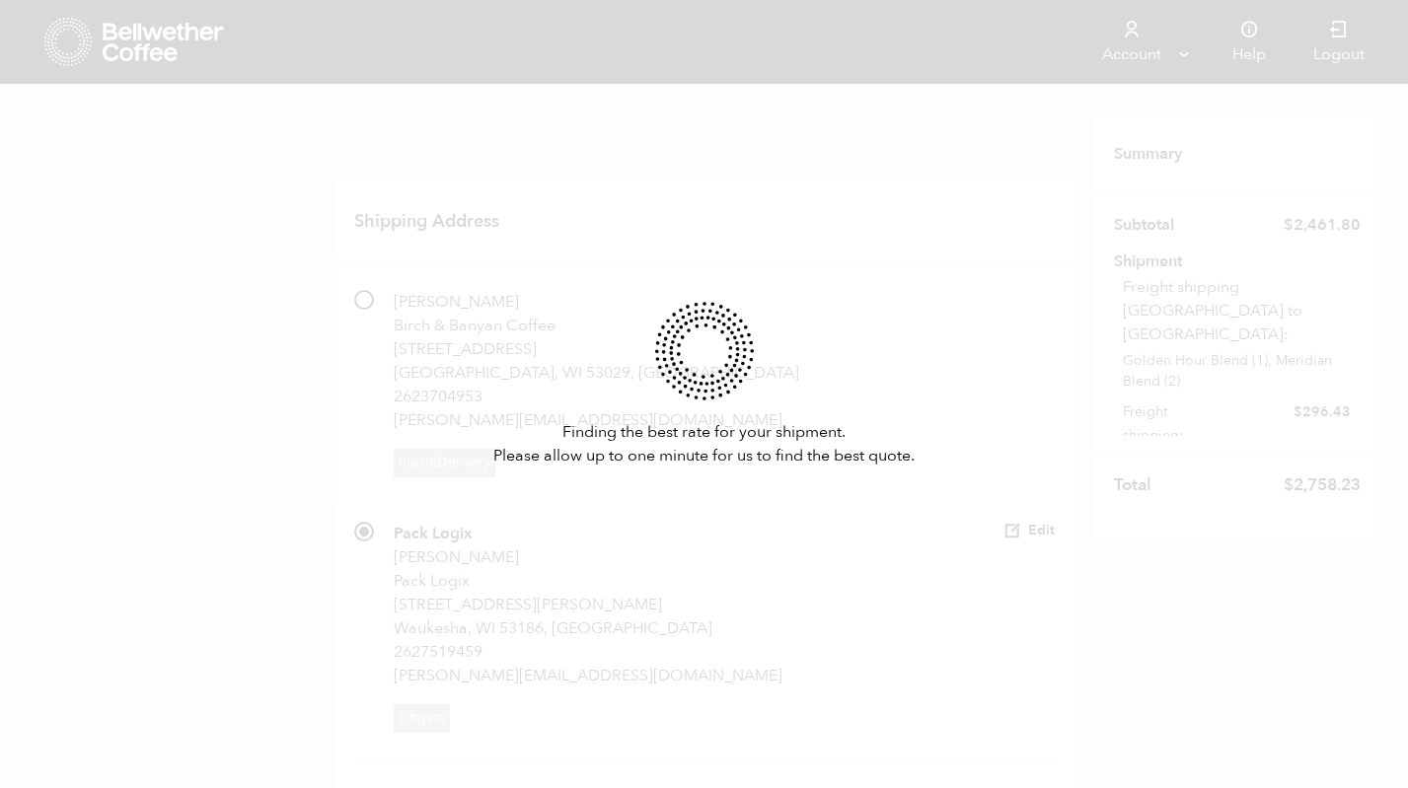
scroll to position [1539, 0]
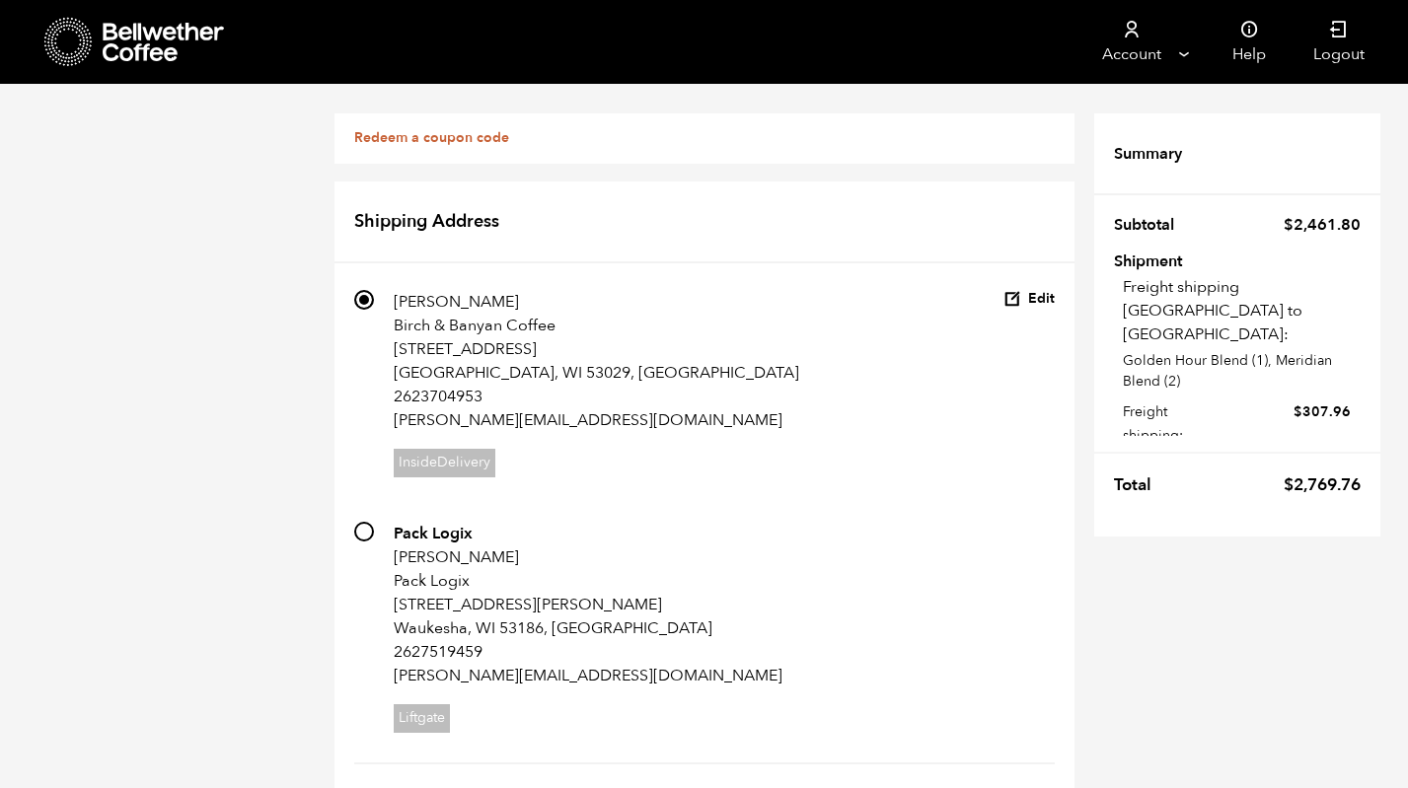
scroll to position [128, 0]
click at [356, 522] on input "703 Pack Logix [PERSON_NAME] Pack Logix W222N744 [PERSON_NAME]. [PERSON_NAME], …" at bounding box center [364, 532] width 20 height 20
radio input "true"
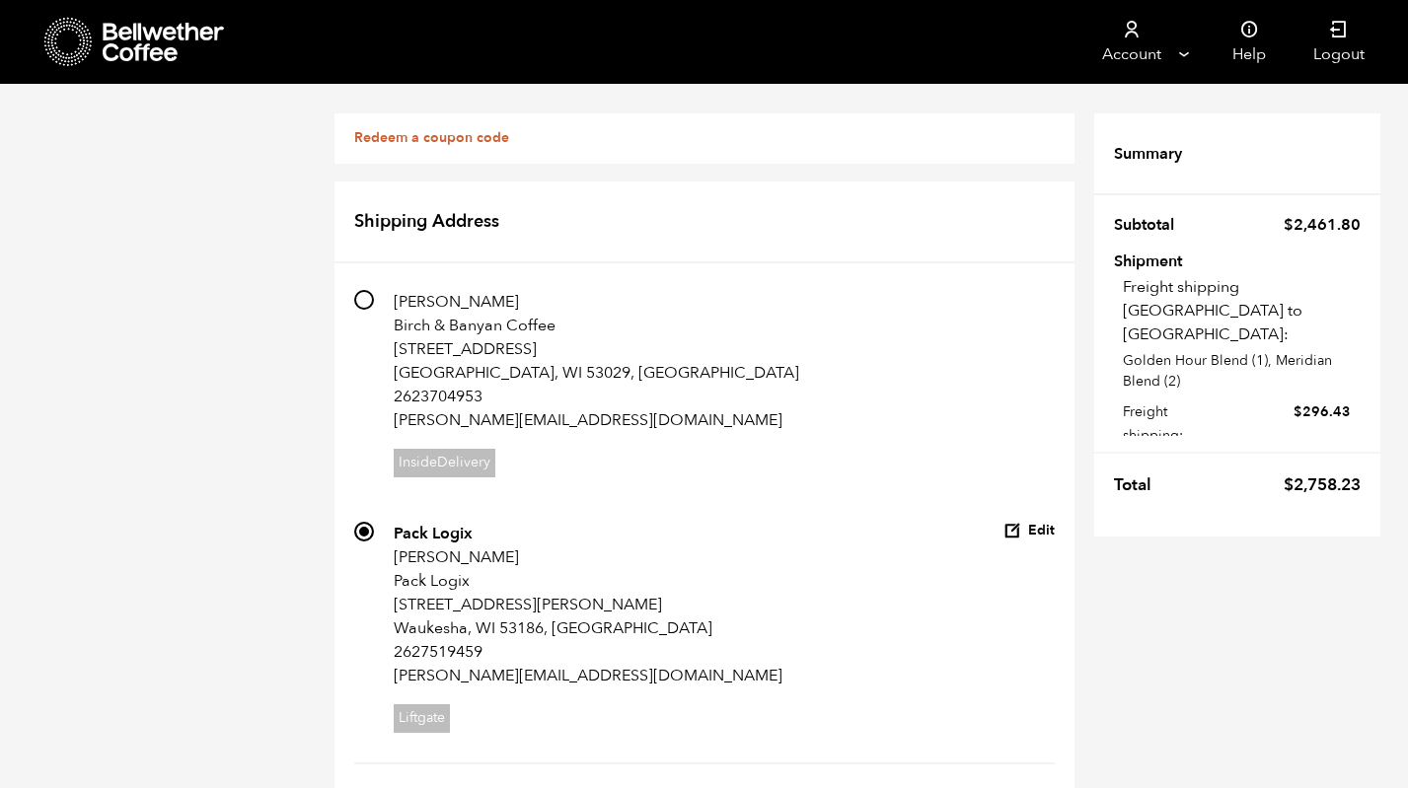
radio input "true"
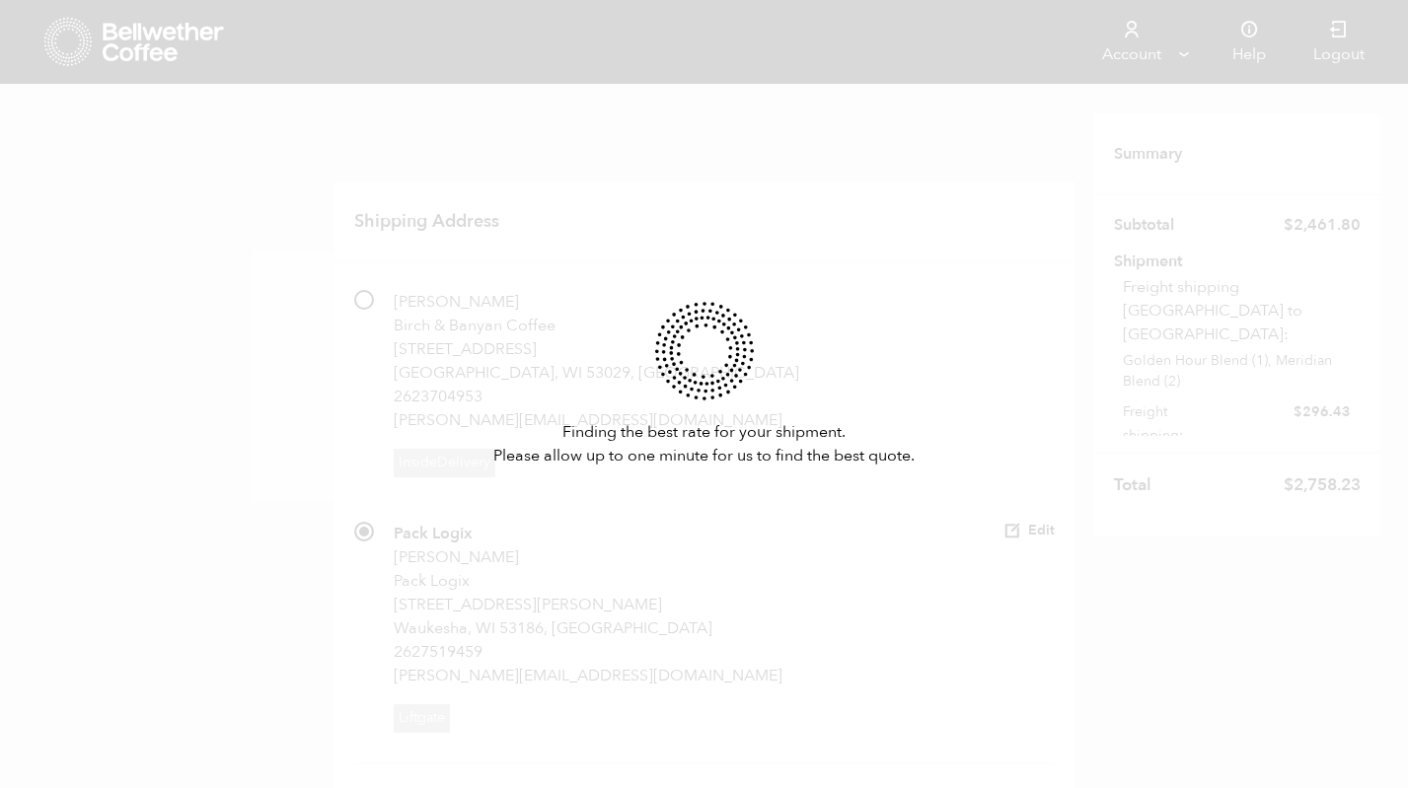
scroll to position [174, 0]
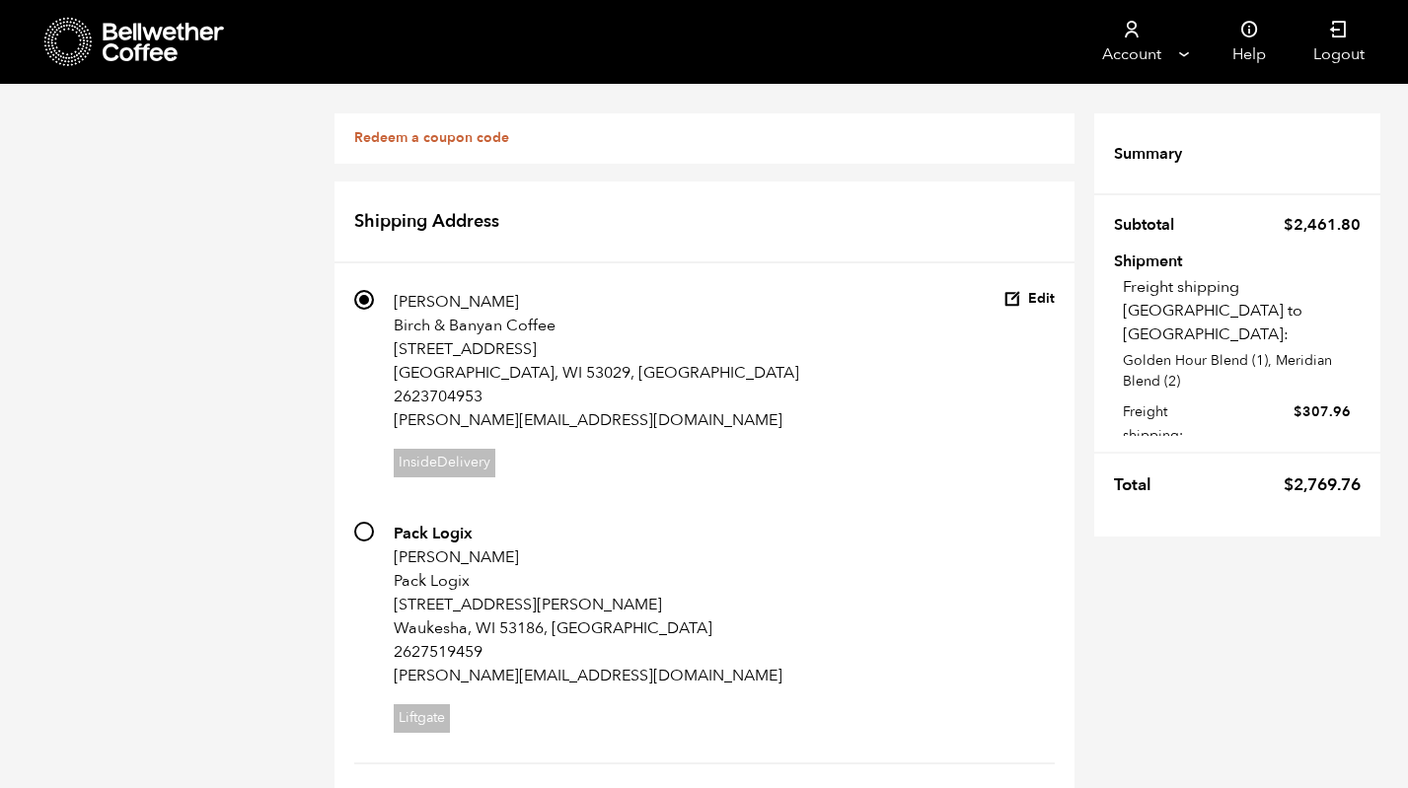
scroll to position [1506, 0]
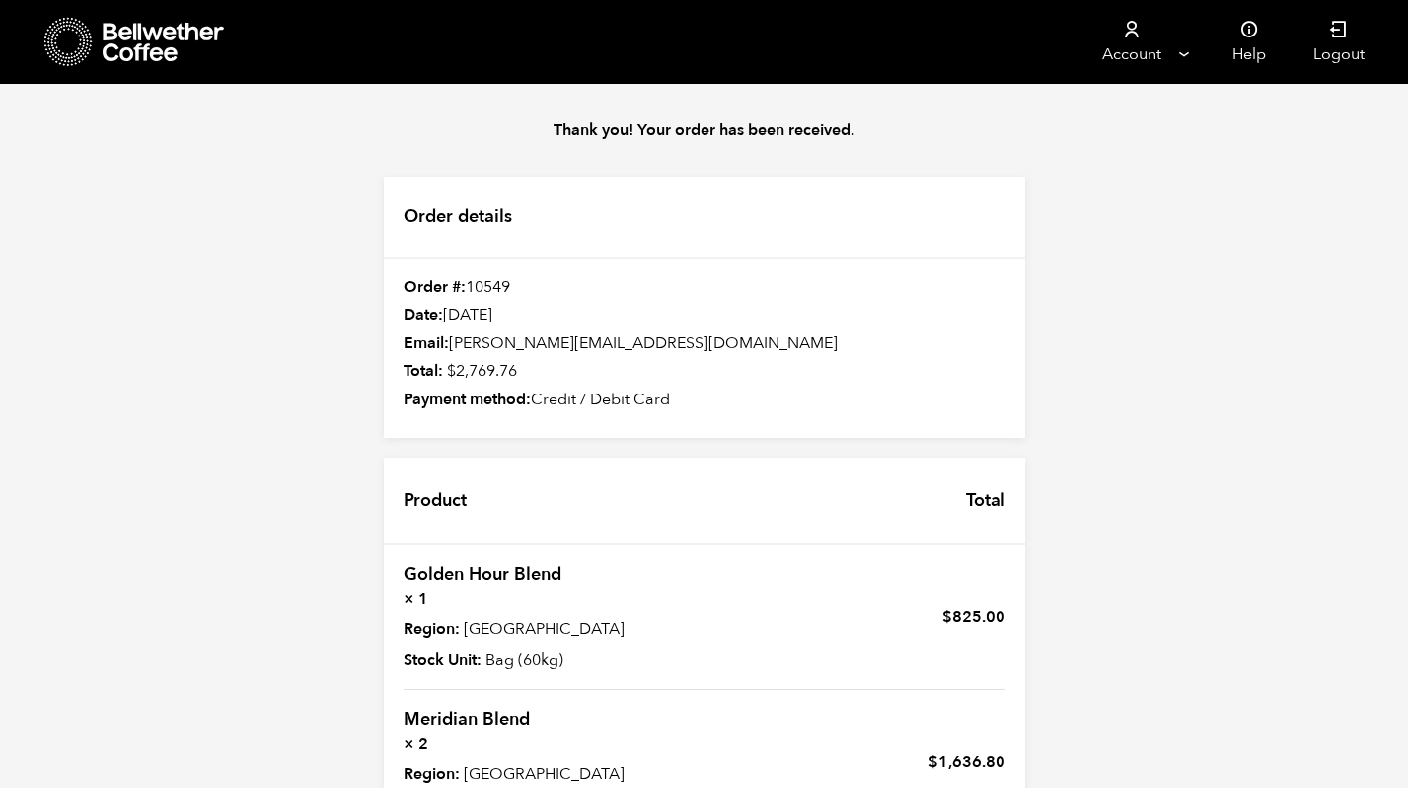
click at [125, 43] on icon at bounding box center [164, 42] width 123 height 39
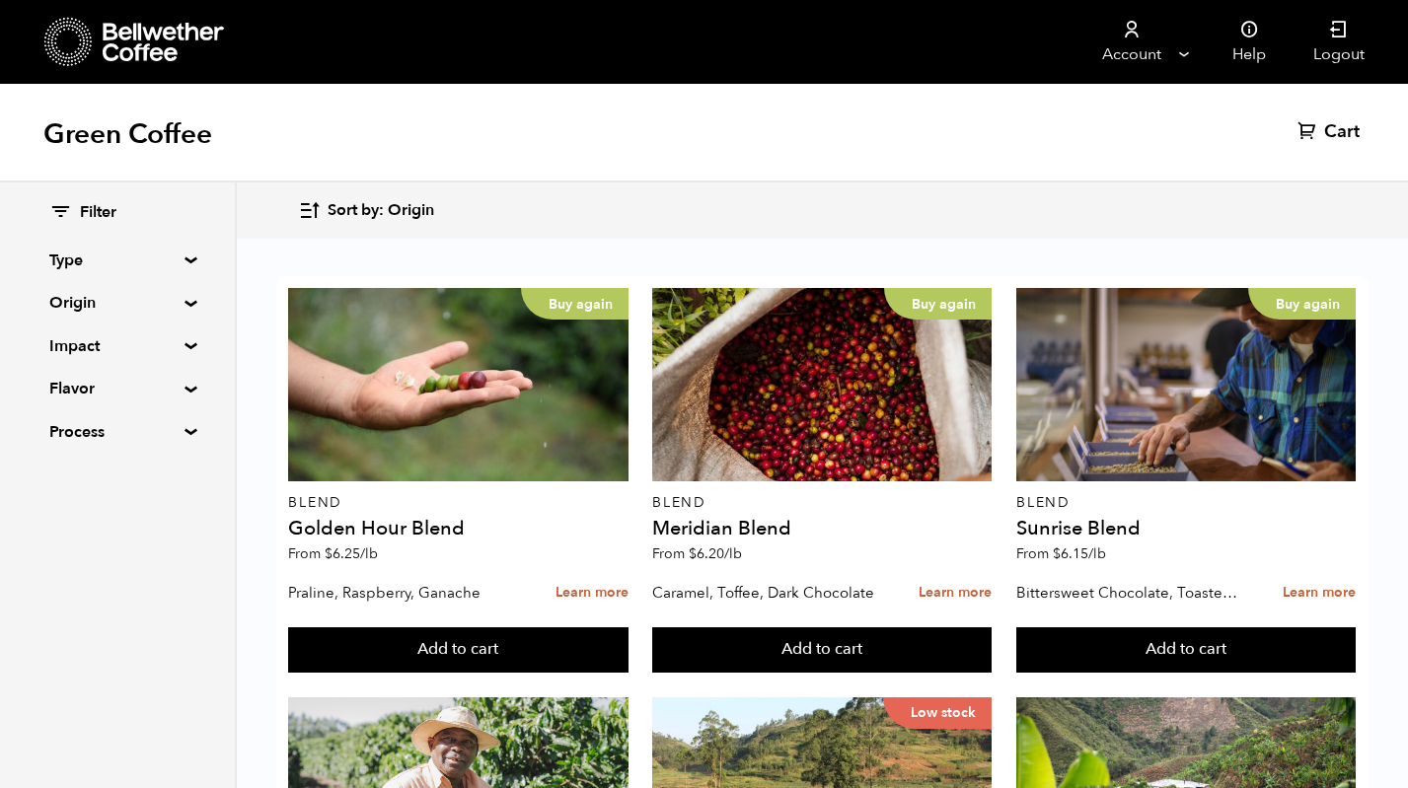
scroll to position [1990, 0]
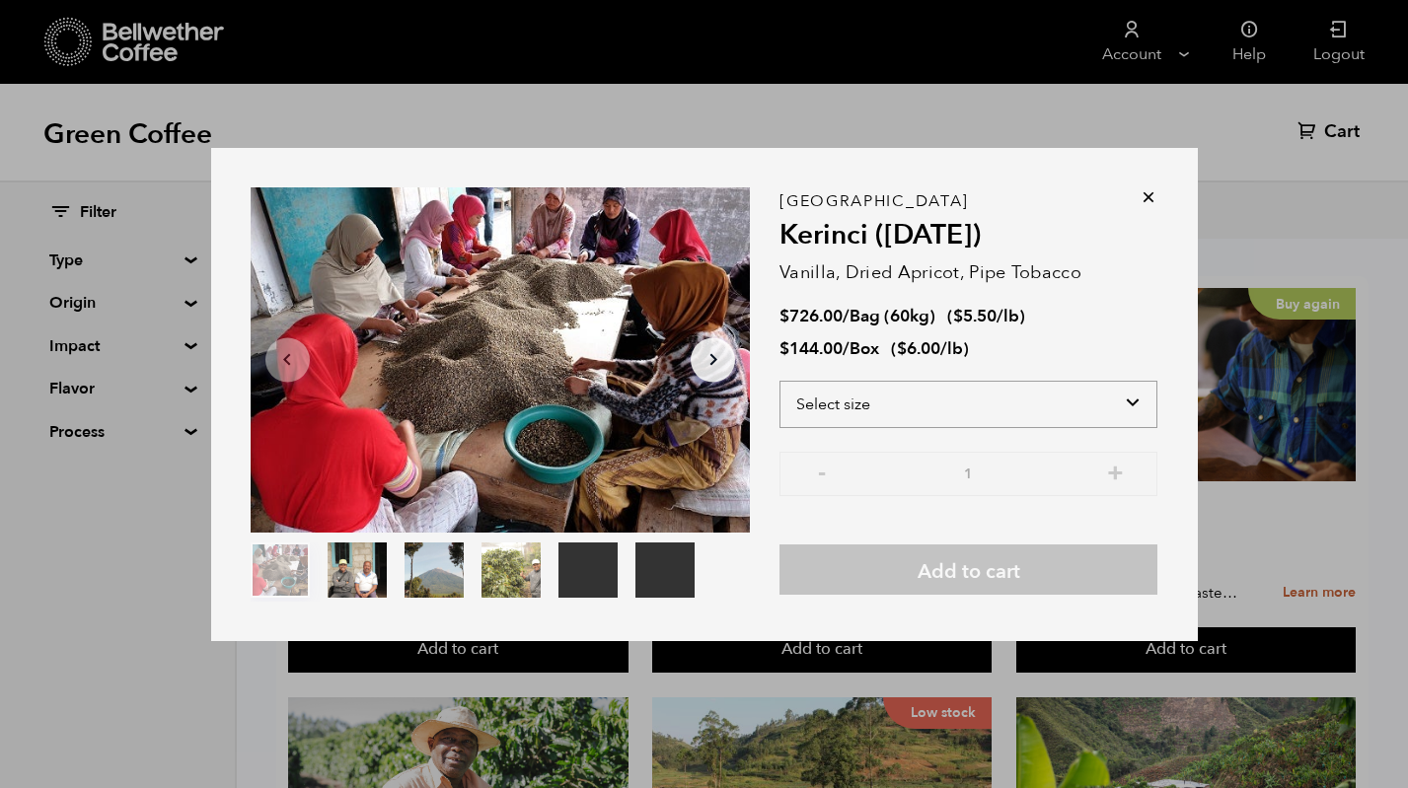
click at [907, 409] on select "Select size Bag (60kg) (132 lbs) Box (24 lbs)" at bounding box center [968, 404] width 378 height 47
select select "box"
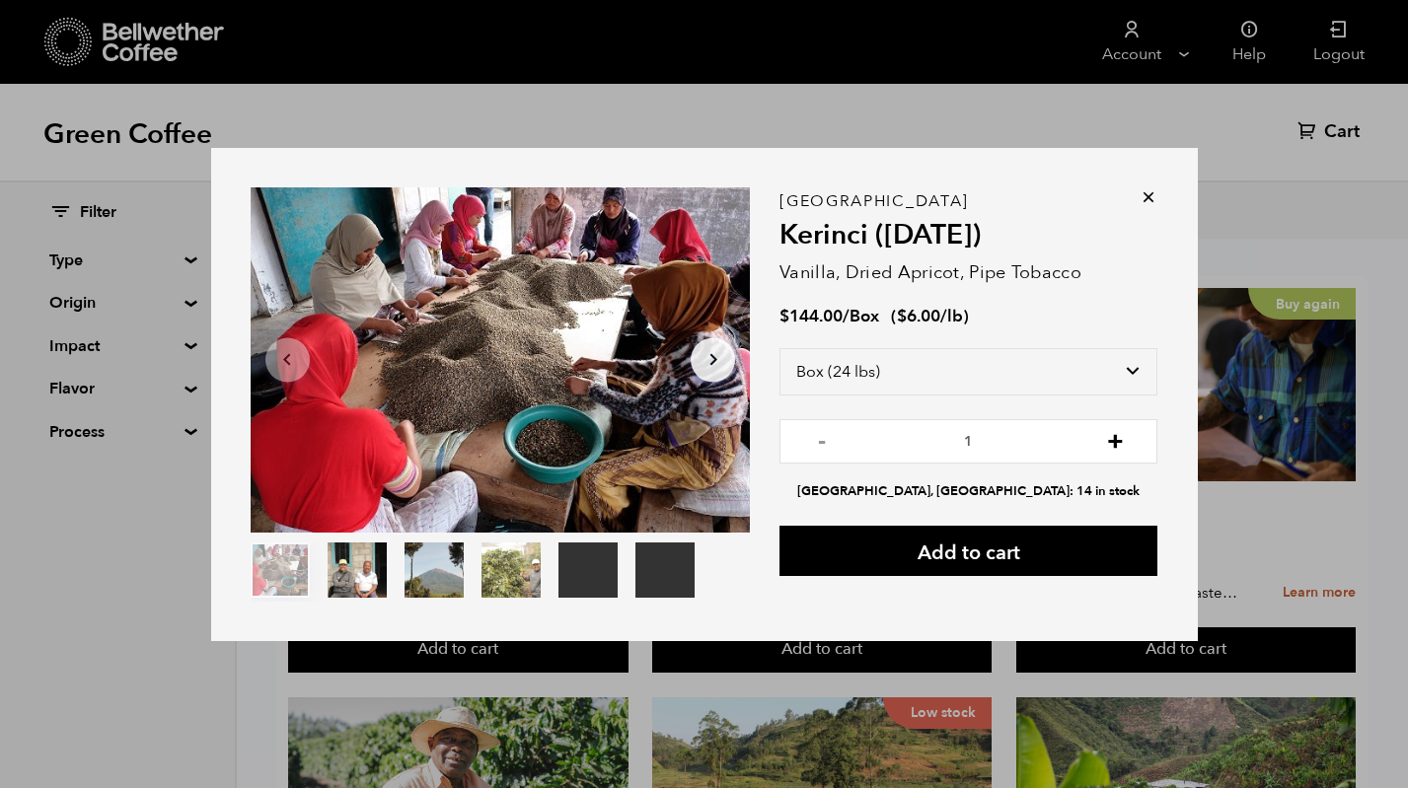
click at [1122, 439] on button "+" at bounding box center [1115, 439] width 25 height 20
type input "2"
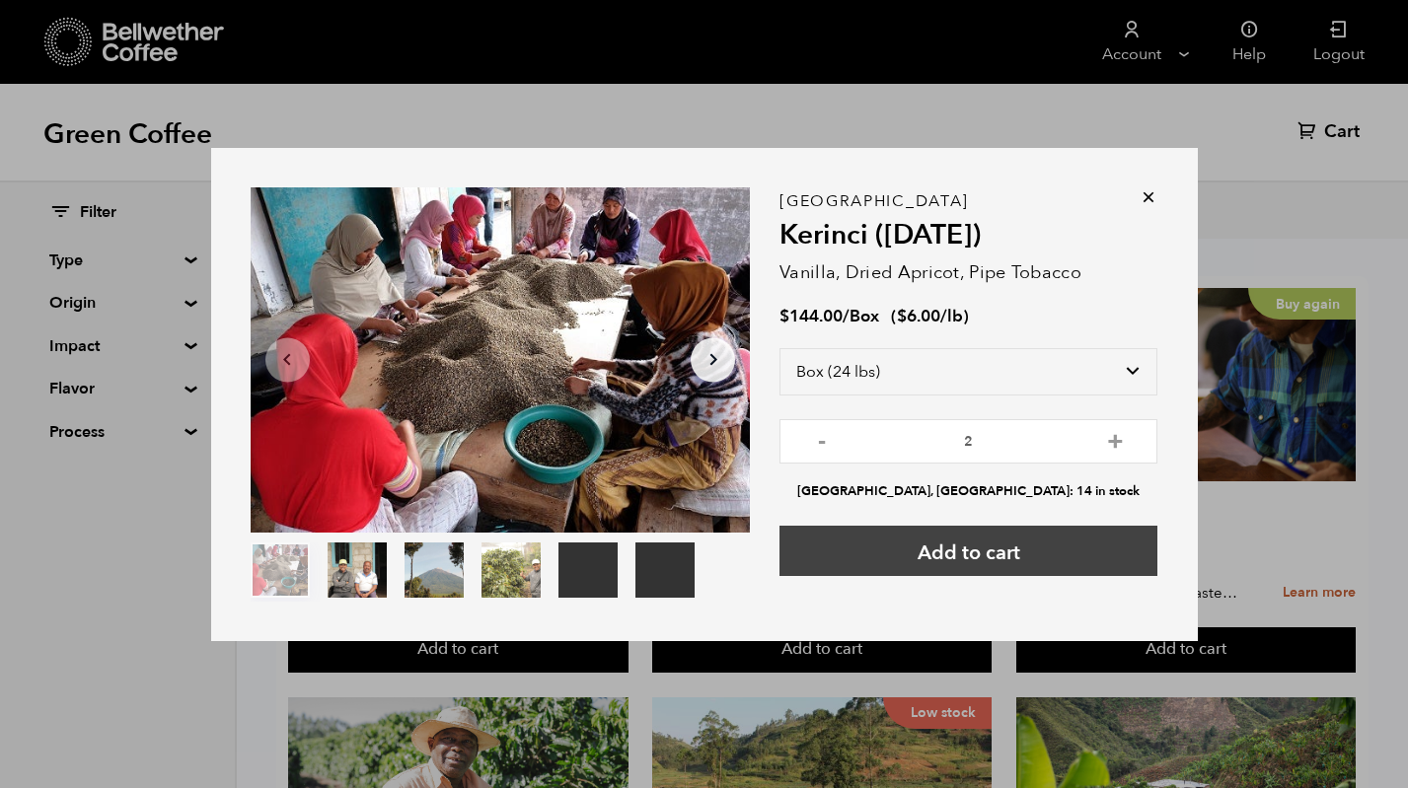
click at [1049, 553] on button "Add to cart" at bounding box center [968, 551] width 378 height 50
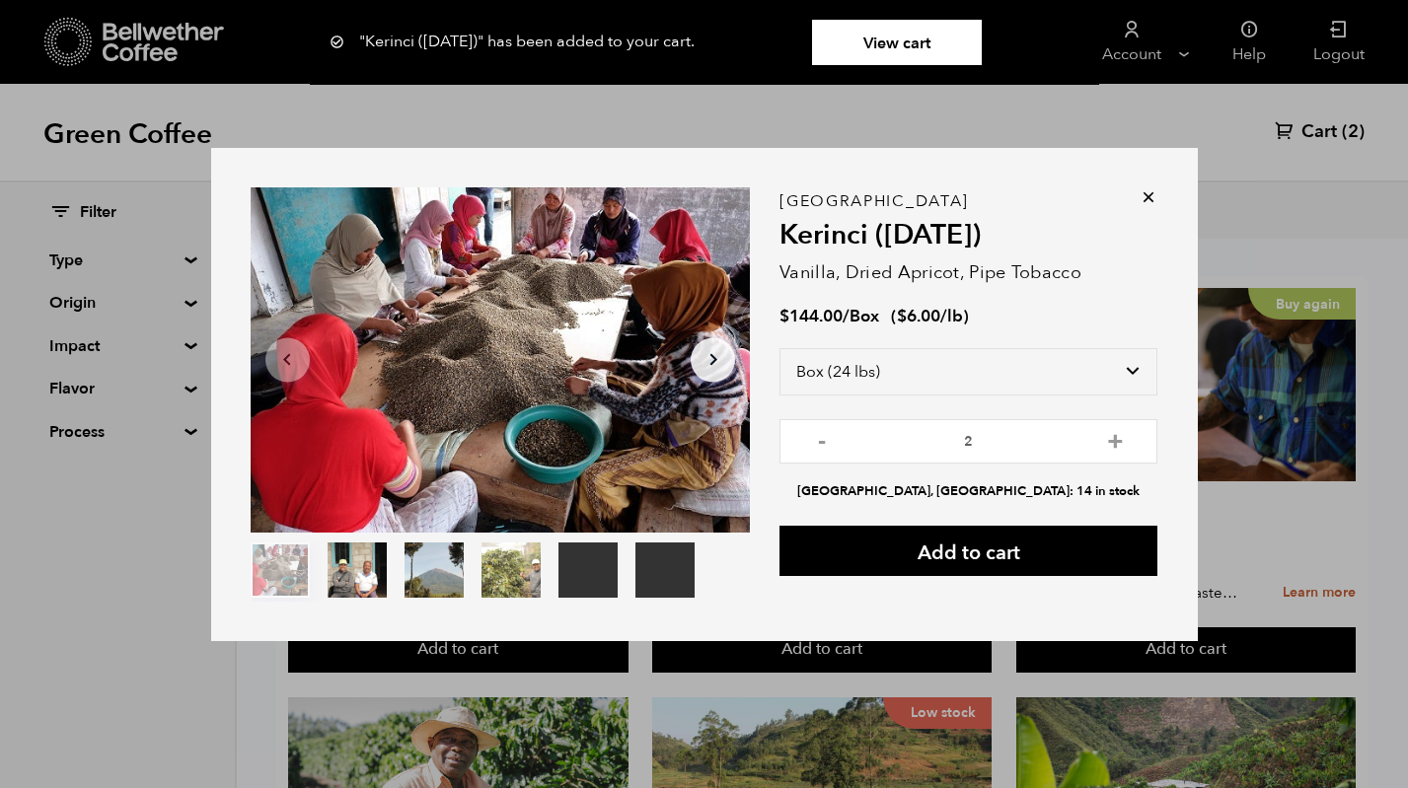
click at [916, 41] on link "View cart" at bounding box center [897, 42] width 170 height 45
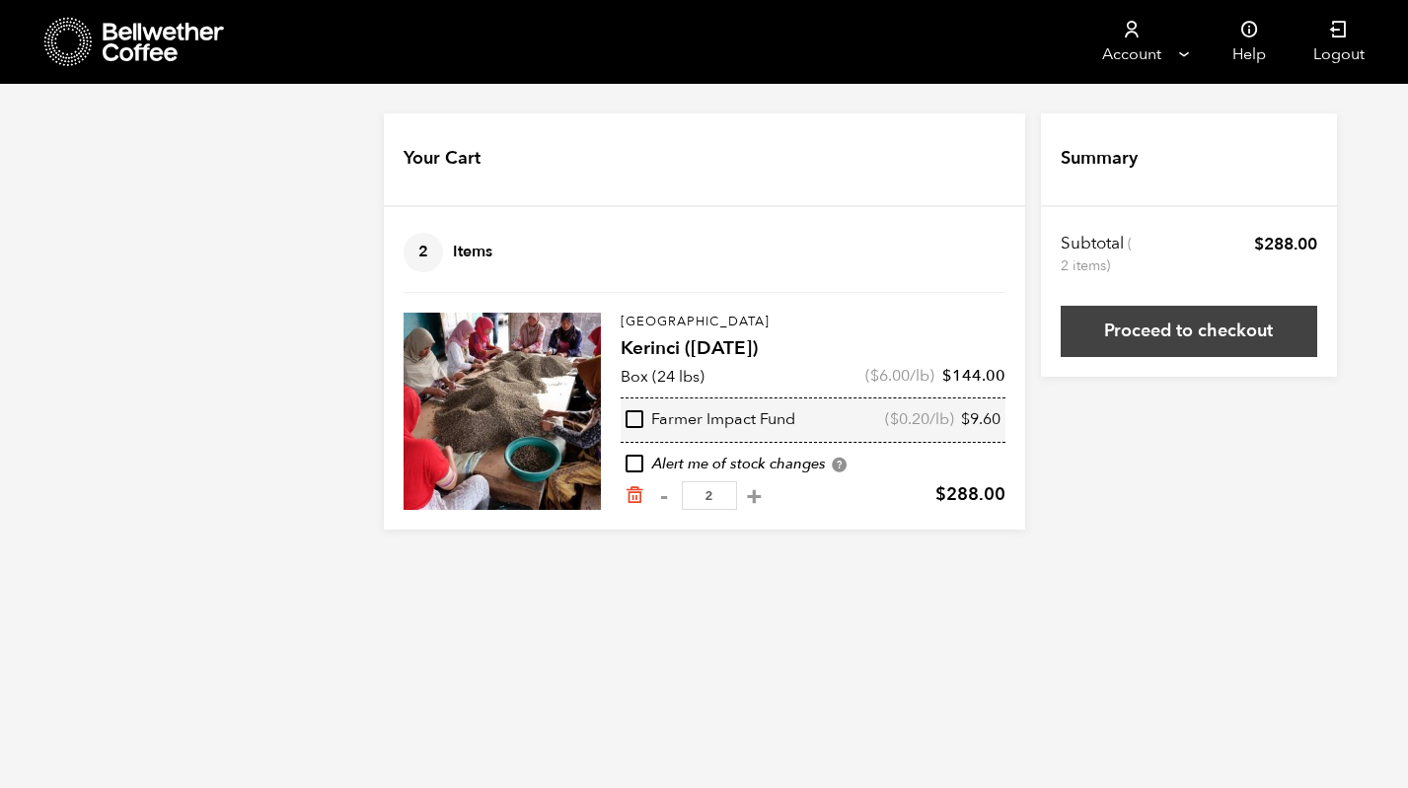
click at [1191, 325] on link "Proceed to checkout" at bounding box center [1189, 331] width 257 height 51
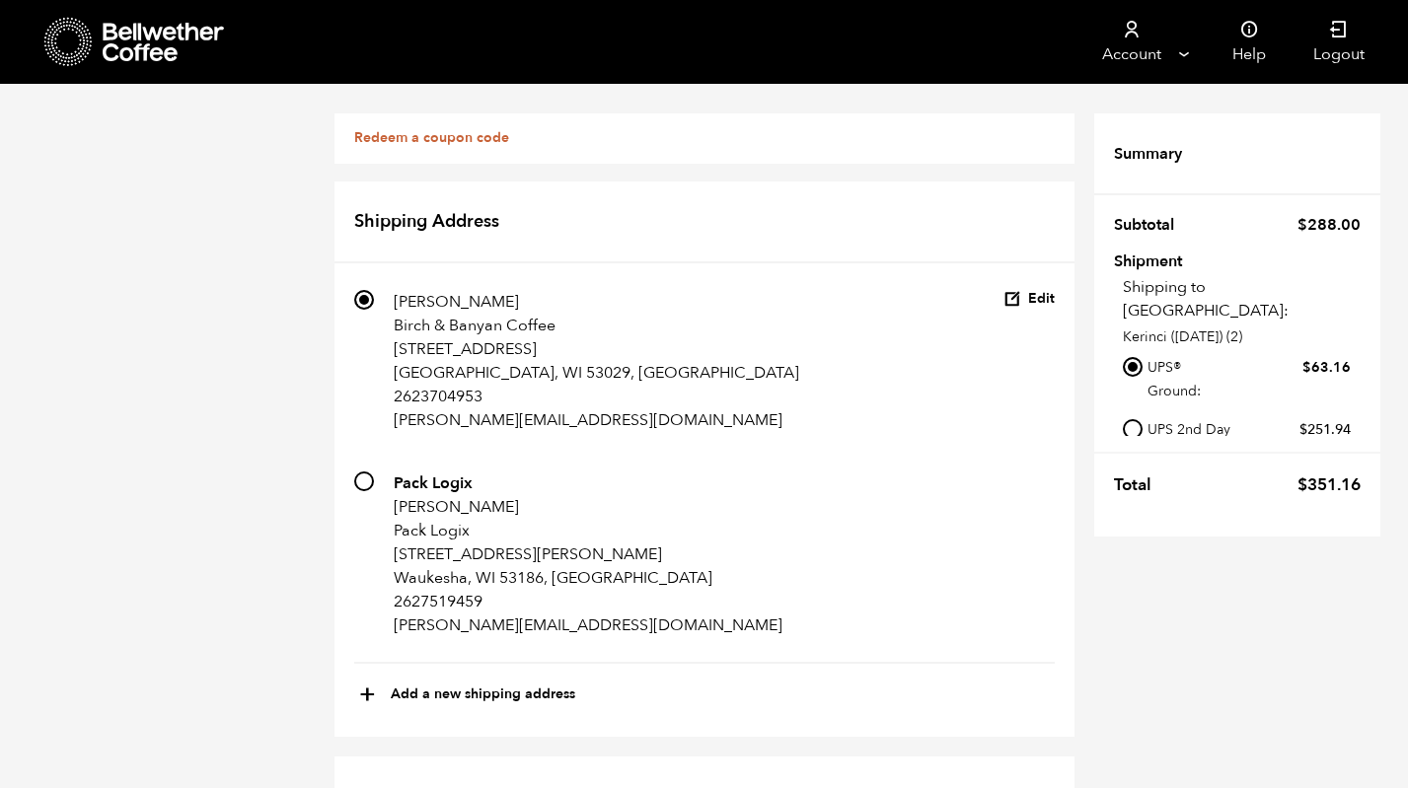
scroll to position [1176, 0]
